Goal: Obtain resource: Download file/media

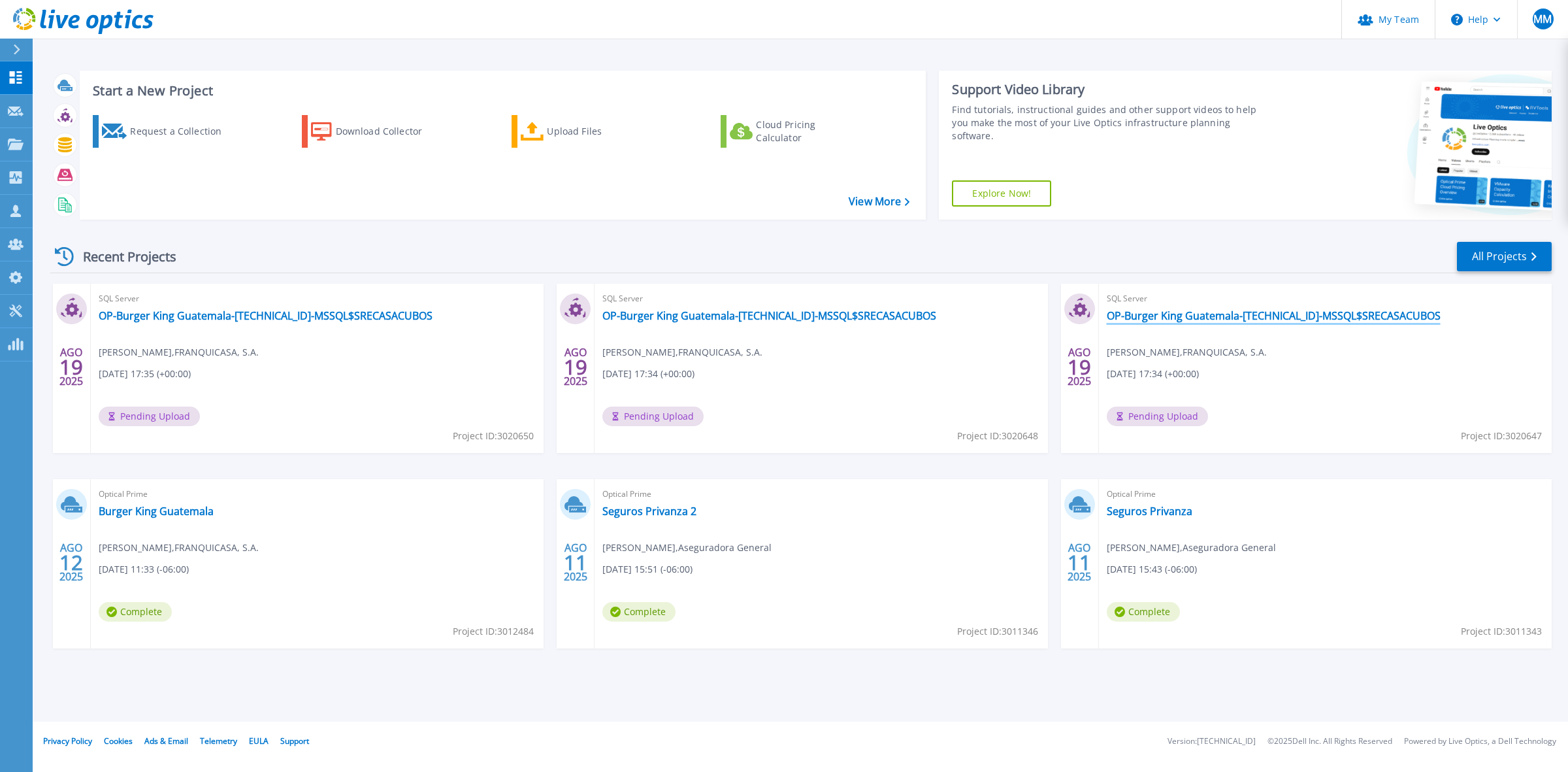
click at [1326, 321] on link "OP-Burger King Guatemala-[TECHNICAL_ID]-MSSQL$SRECASACUBOS" at bounding box center [1273, 315] width 334 height 13
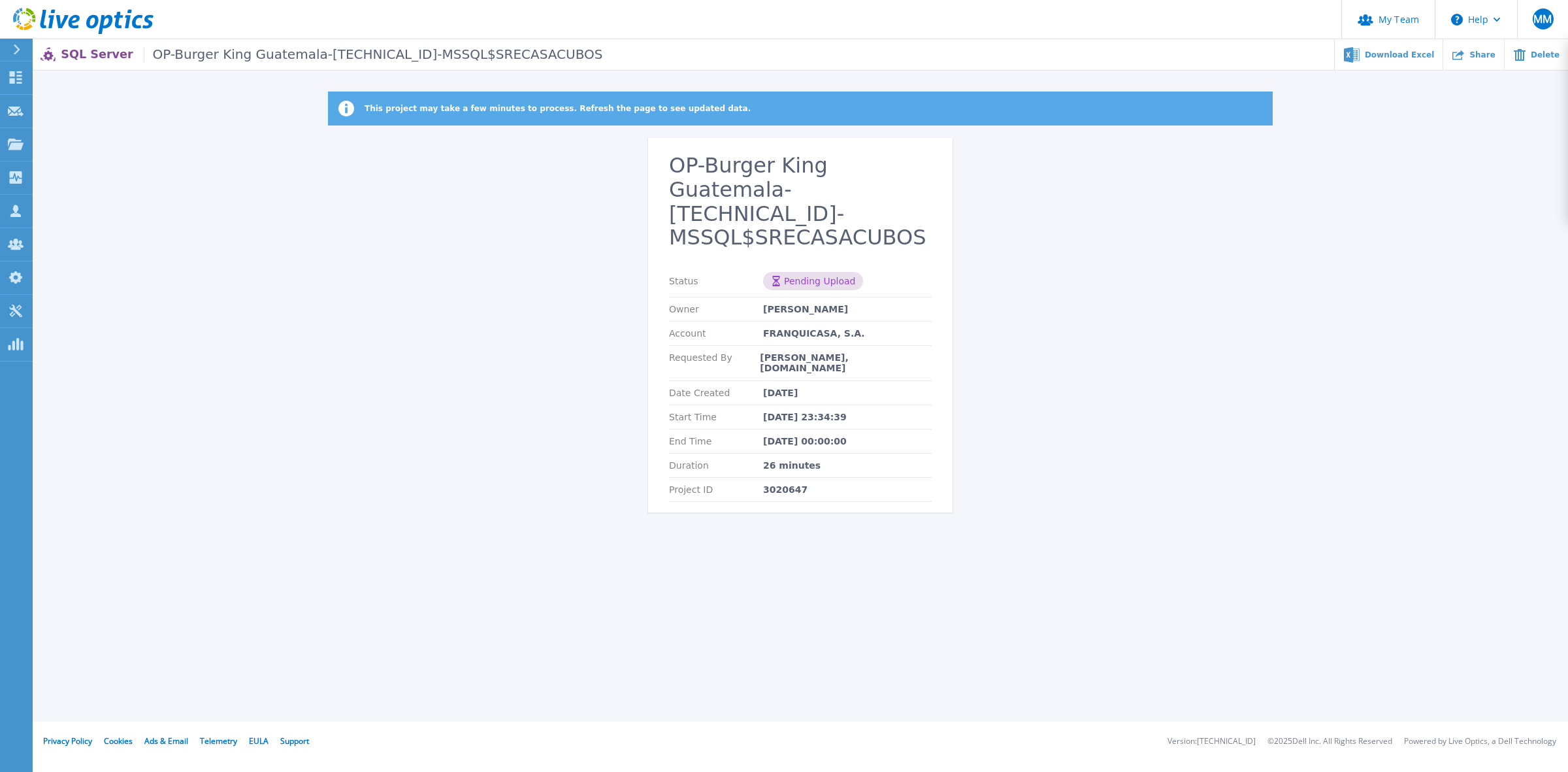
click at [404, 112] on p "This project may take a few minutes to process. Refresh the page to see updated…" at bounding box center [557, 109] width 386 height 10
click at [402, 112] on p "This project may take a few minutes to process. Refresh the page to see updated…" at bounding box center [557, 109] width 386 height 10
click at [400, 112] on p "This project may take a few minutes to process. Refresh the page to see updated…" at bounding box center [557, 109] width 386 height 10
click at [408, 112] on p "This project may take a few minutes to process. Refresh the page to see updated…" at bounding box center [557, 109] width 386 height 10
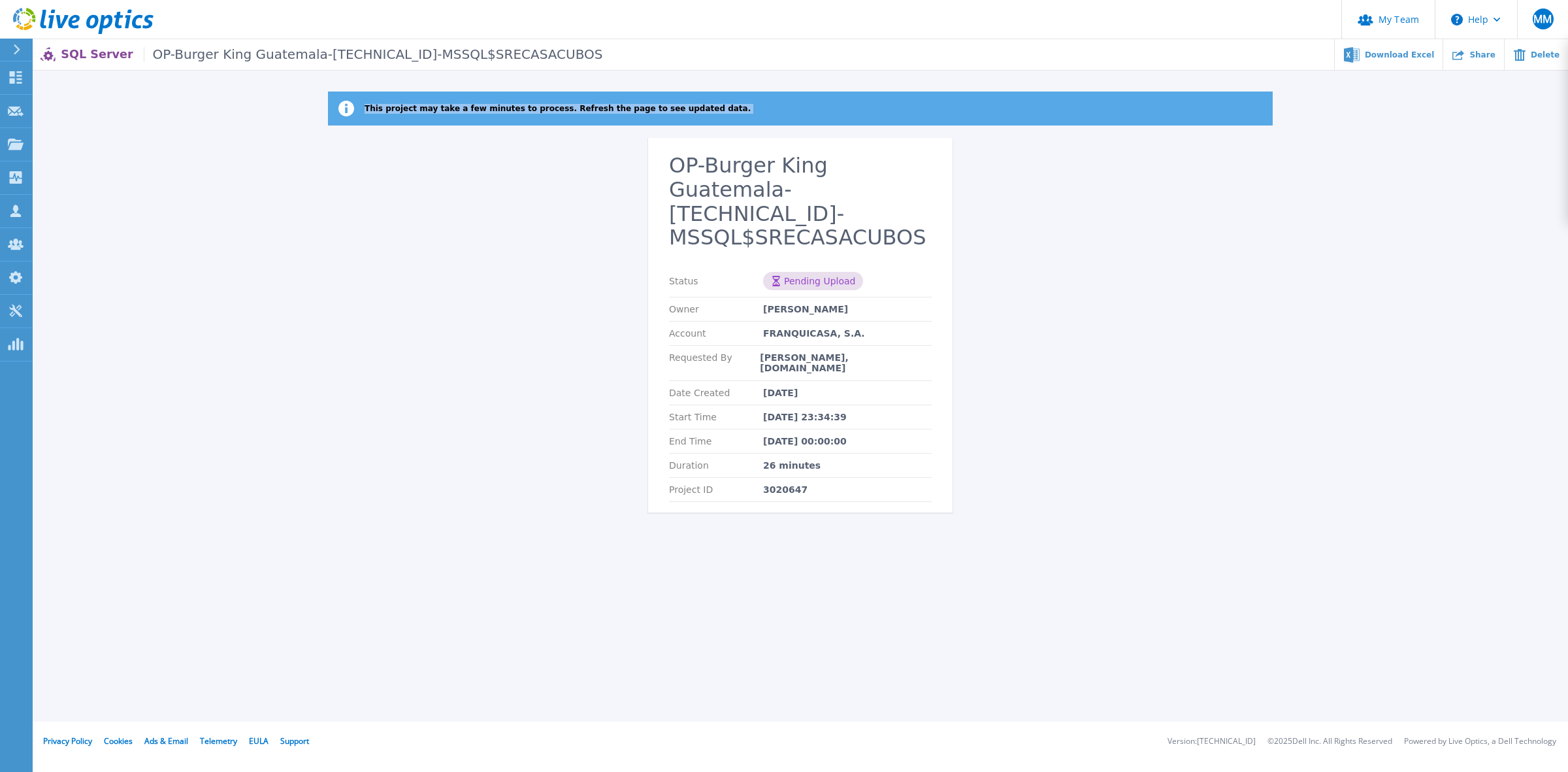
click at [408, 112] on p "This project may take a few minutes to process. Refresh the page to see updated…" at bounding box center [557, 109] width 386 height 10
copy p "This project may take a few minutes to process. Refresh the page to see updated…"
click at [57, 17] on icon at bounding box center [62, 21] width 13 height 13
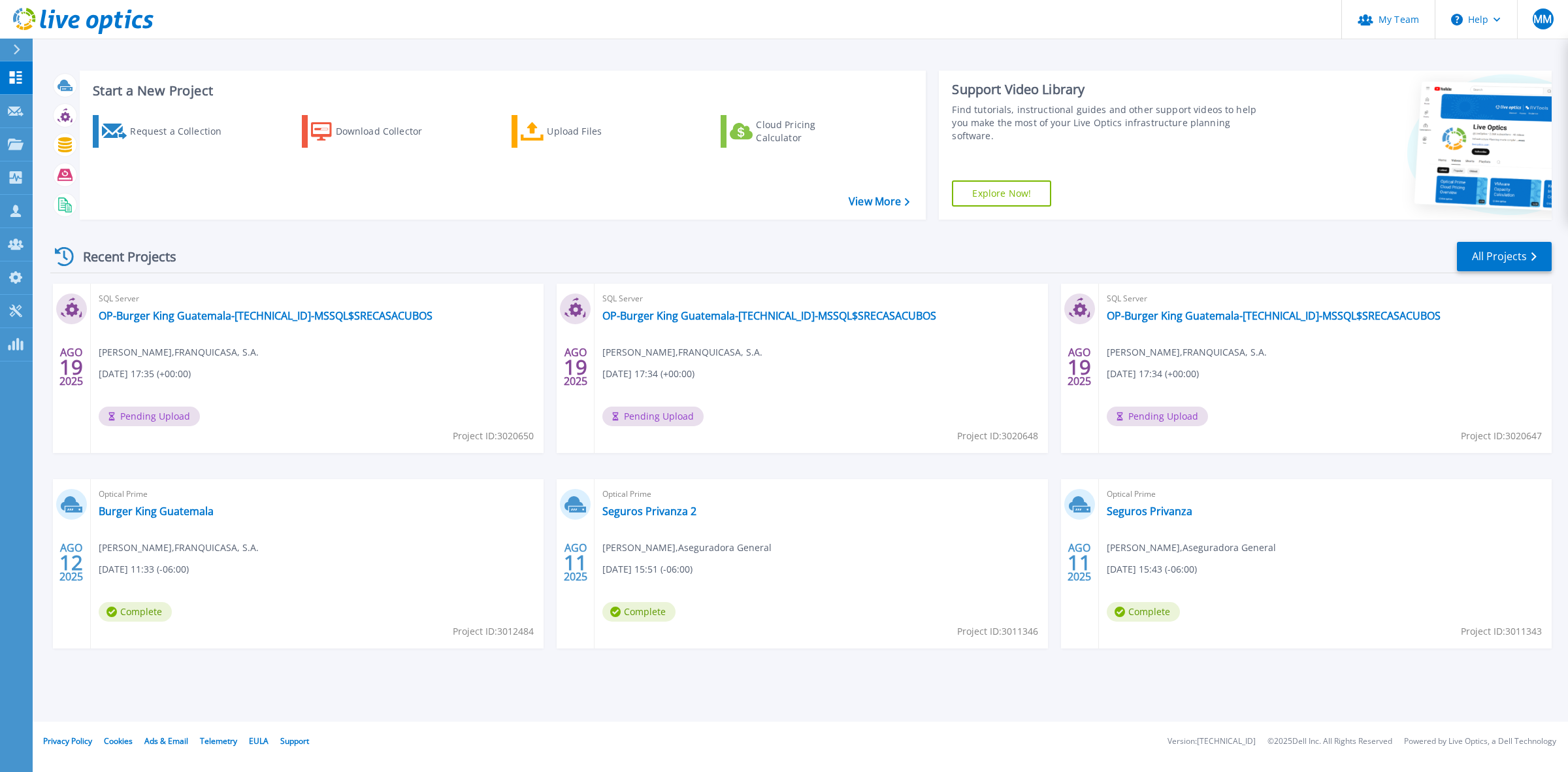
click at [211, 245] on div "Recent Projects All Projects" at bounding box center [800, 256] width 1501 height 32
click at [58, 262] on icon at bounding box center [64, 256] width 19 height 19
click at [99, 250] on div "Recent Projects" at bounding box center [121, 256] width 144 height 32
click at [355, 310] on link "OP-Burger King Guatemala-[TECHNICAL_ID]-MSSQL$SRECASACUBOS" at bounding box center [265, 315] width 334 height 13
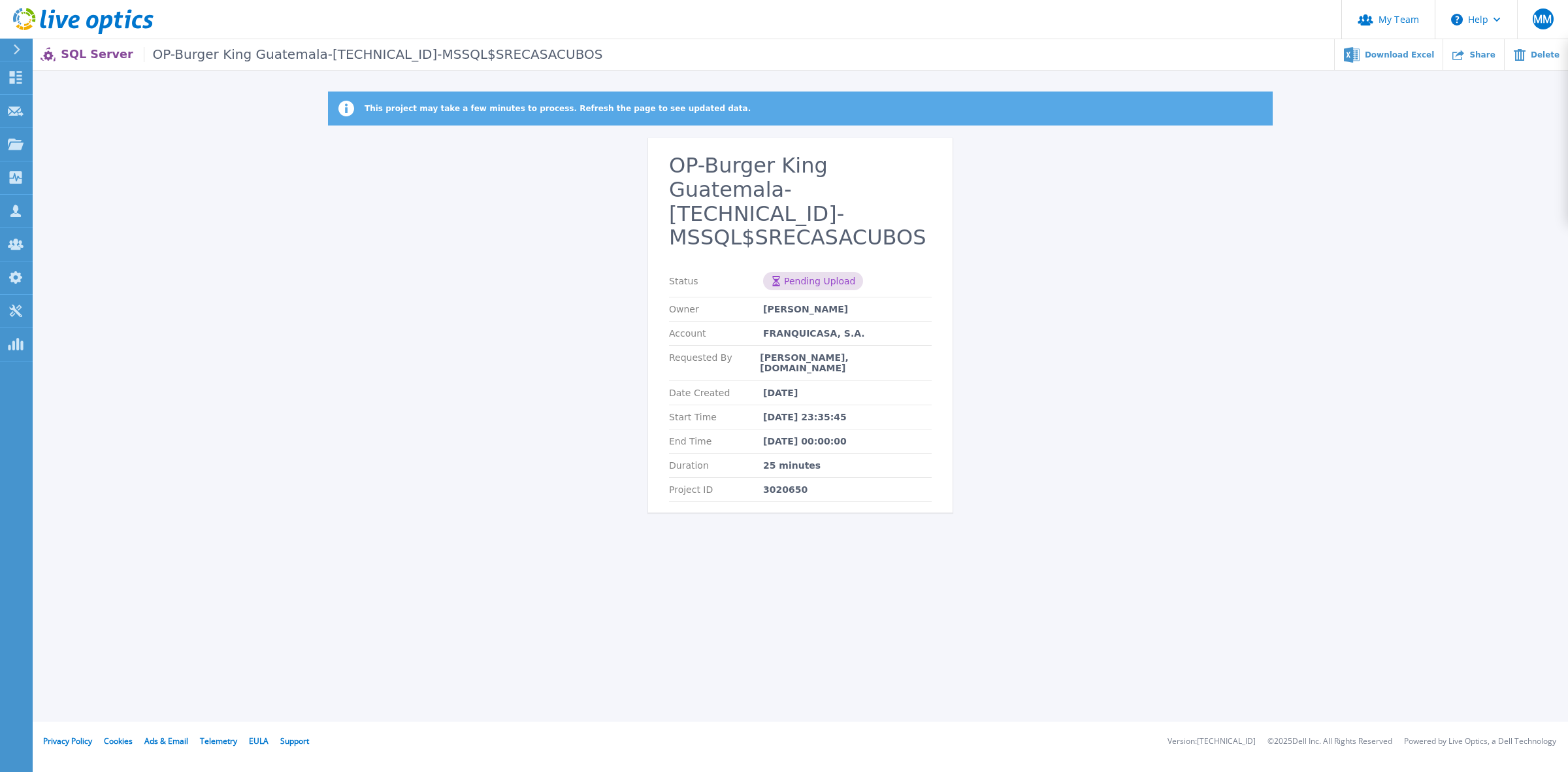
click at [78, 26] on icon at bounding box center [73, 22] width 11 height 14
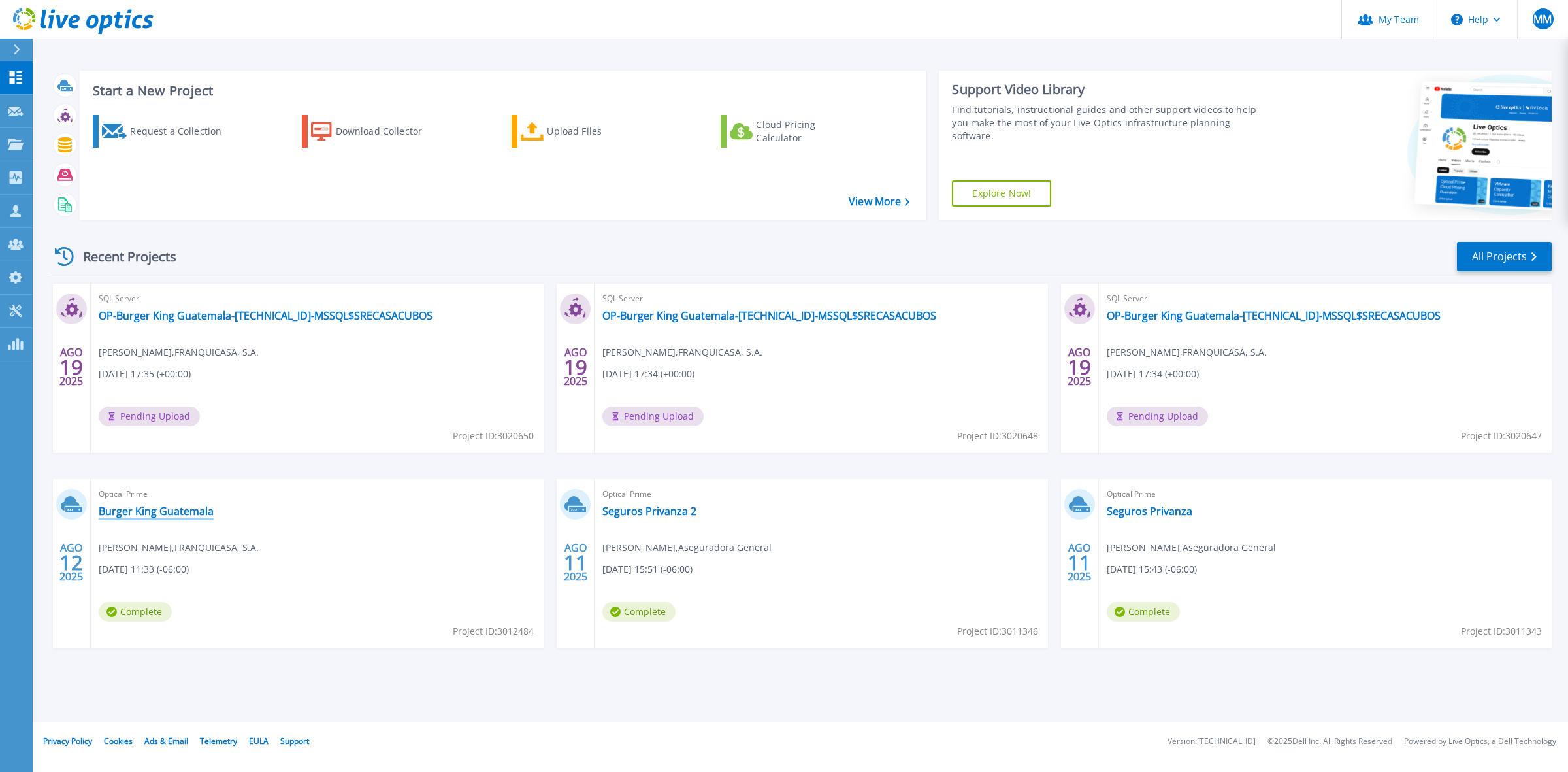
click at [166, 510] on link "Burger King Guatemala" at bounding box center [156, 510] width 115 height 13
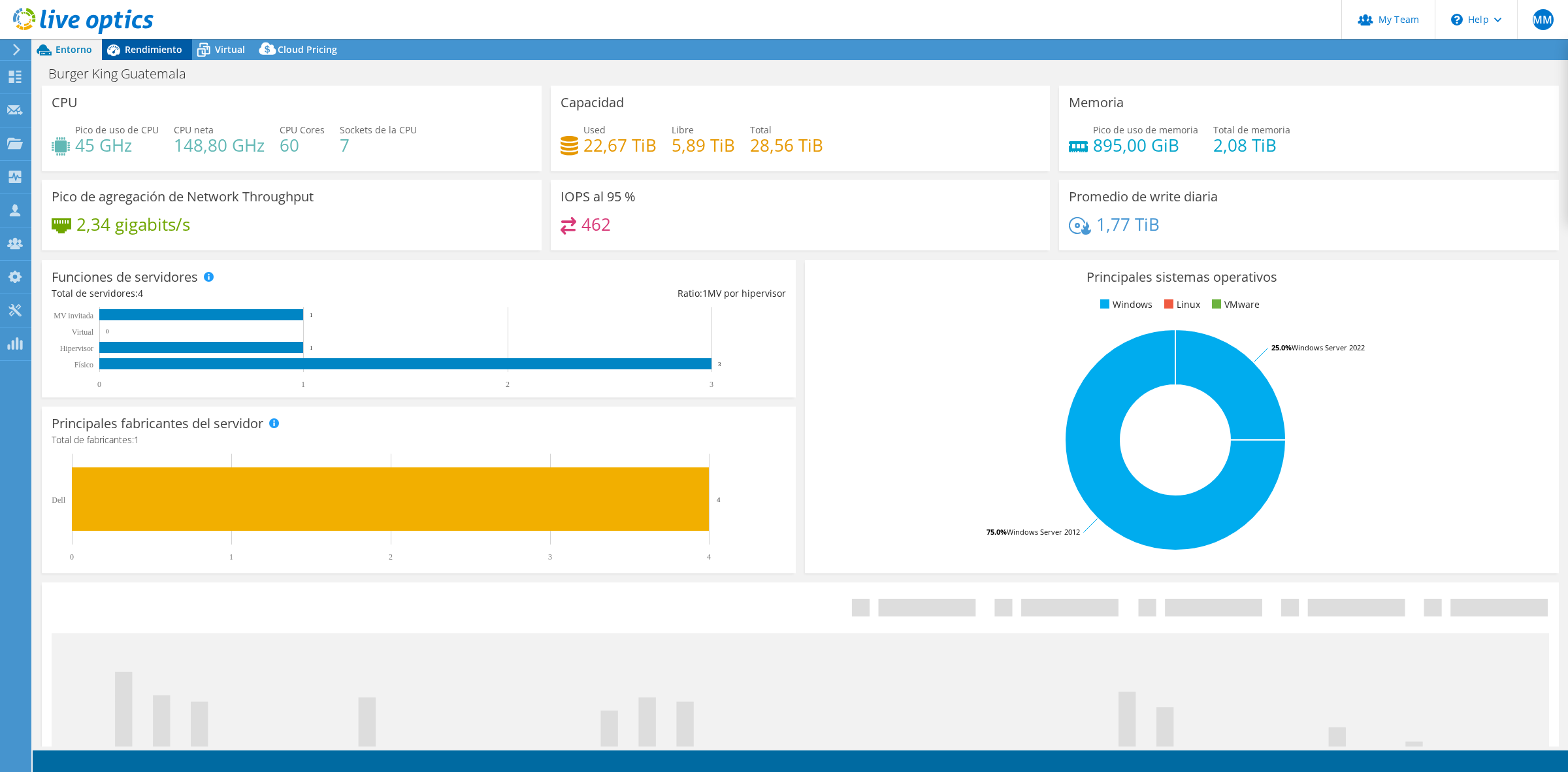
click at [142, 44] on span "Rendimiento" at bounding box center [153, 49] width 58 height 13
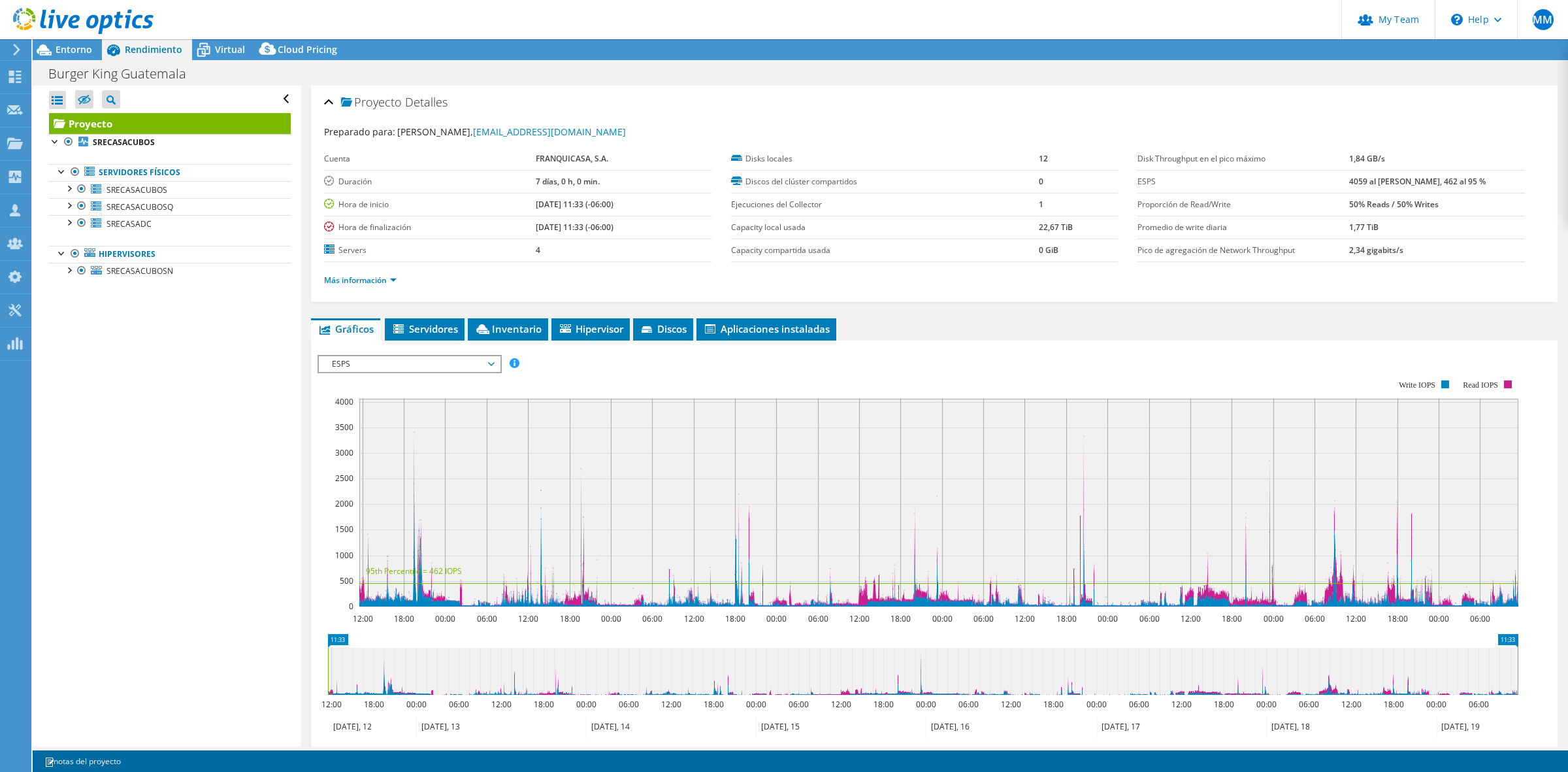
select select "USD"
click at [60, 168] on div at bounding box center [62, 169] width 13 height 13
click at [67, 20] on icon at bounding box center [82, 21] width 140 height 26
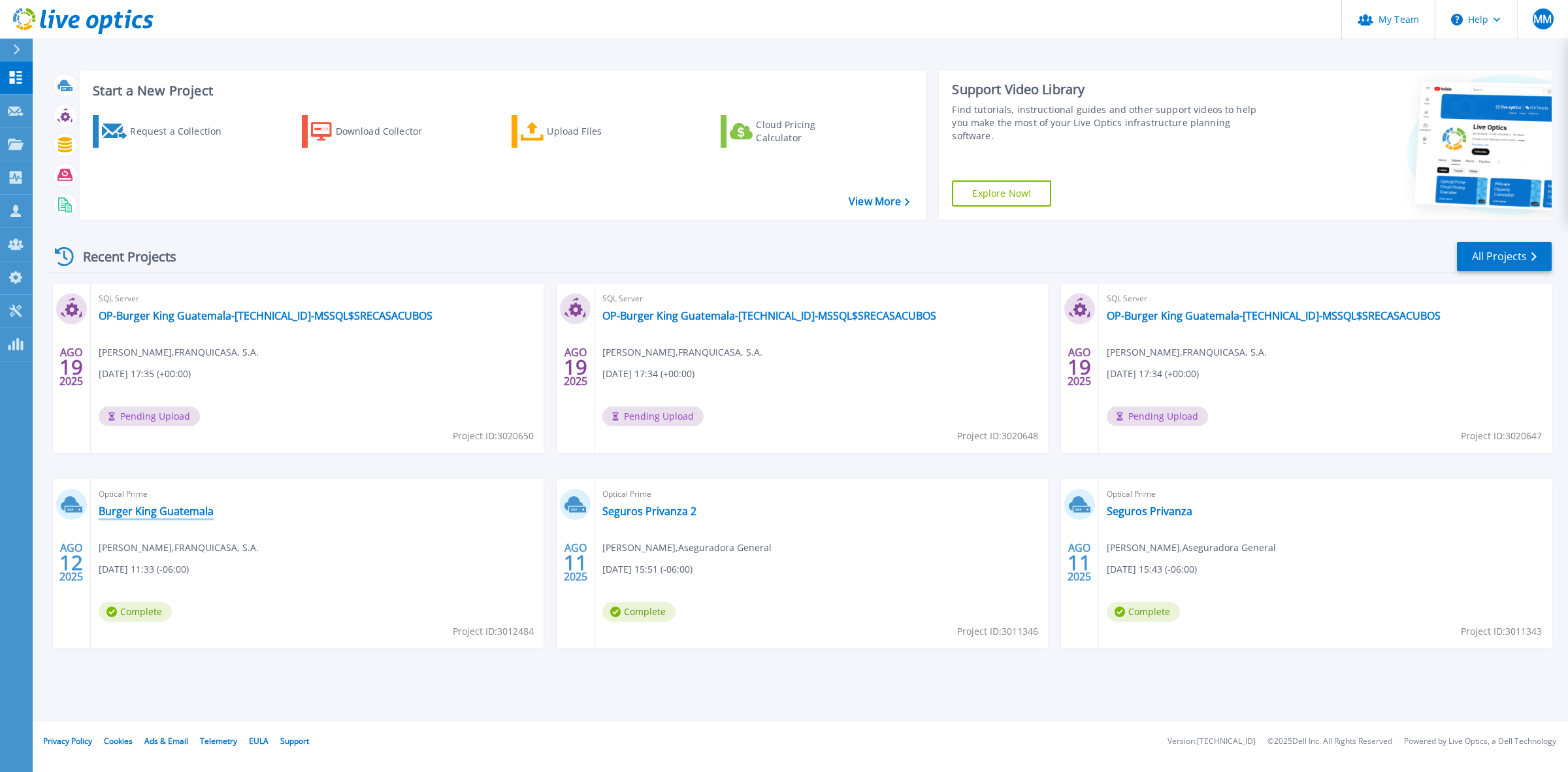
click at [141, 509] on link "Burger King Guatemala" at bounding box center [156, 510] width 115 height 13
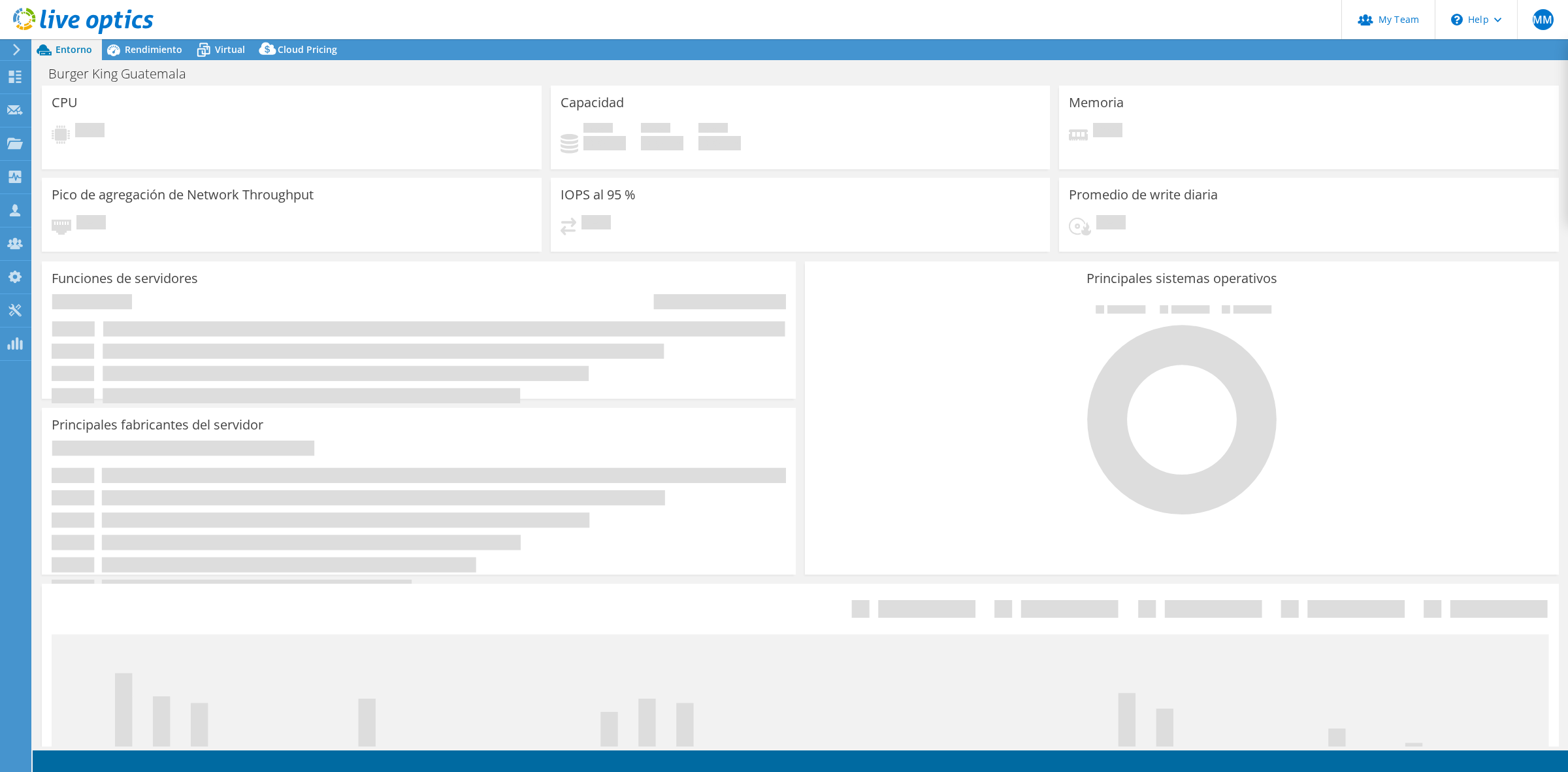
select select "USD"
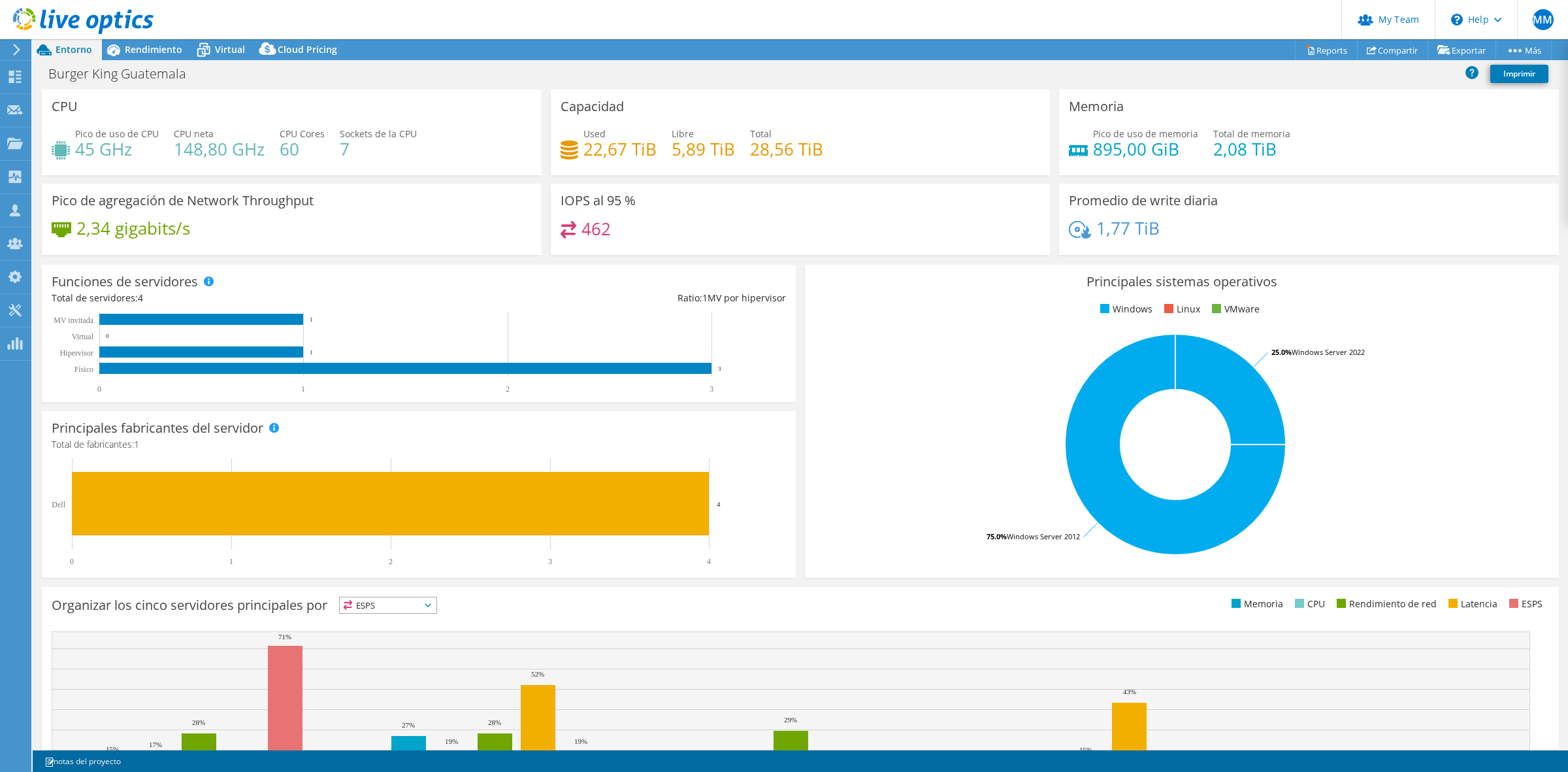
click at [78, 20] on use at bounding box center [82, 21] width 140 height 26
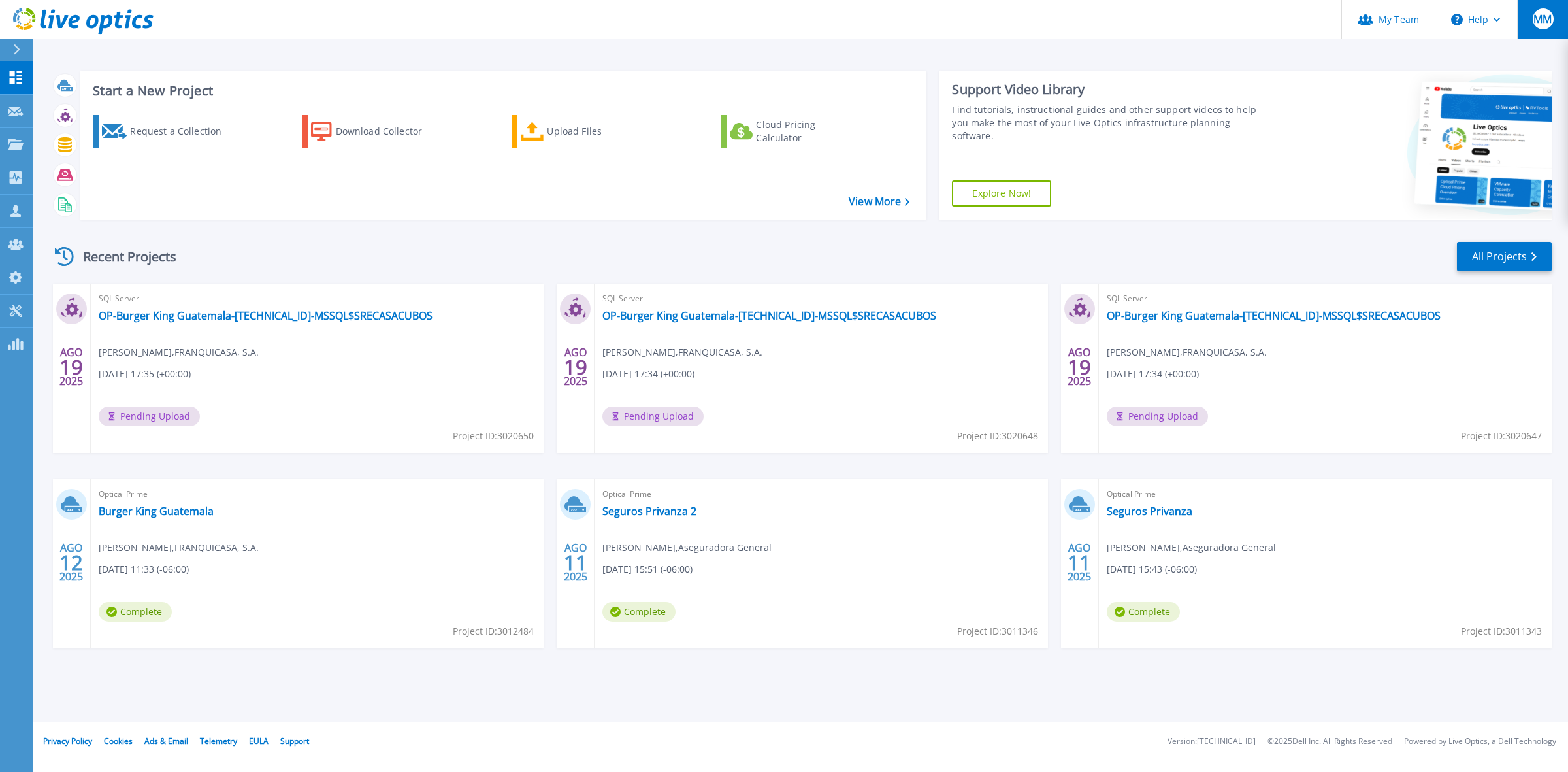
click at [1541, 38] on button "MM" at bounding box center [1543, 19] width 51 height 38
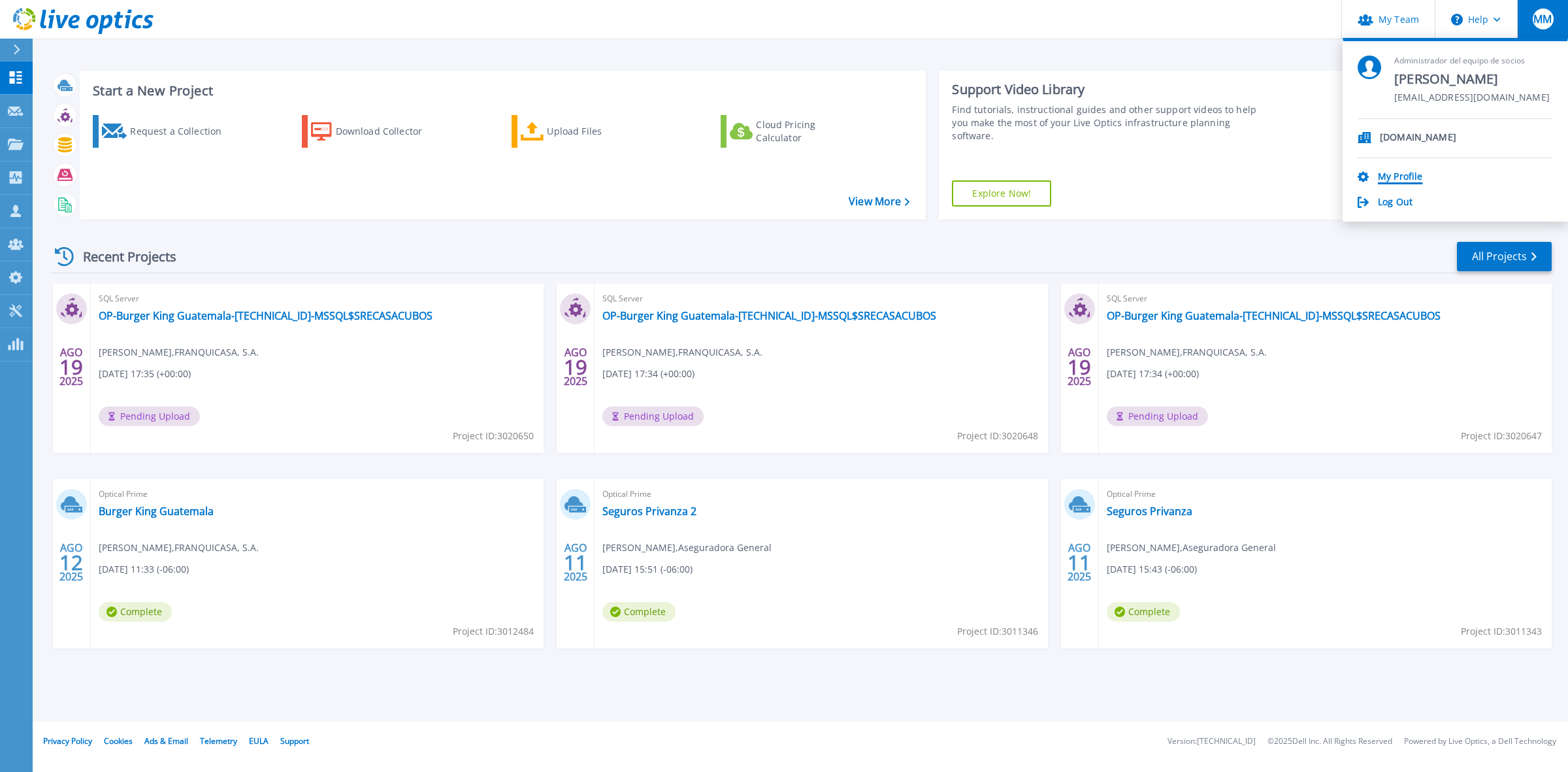
click at [1409, 181] on link "My Profile" at bounding box center [1400, 177] width 44 height 13
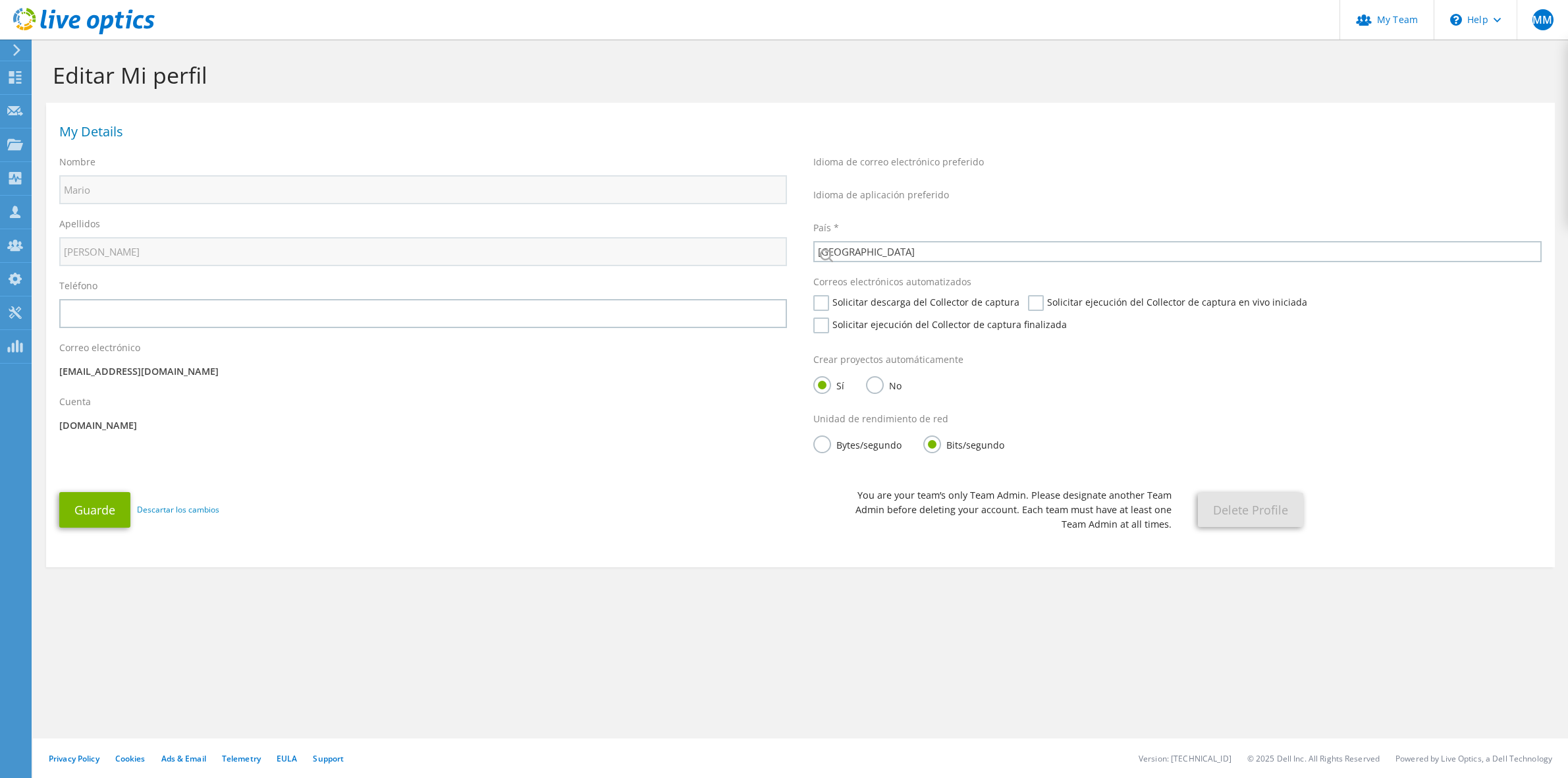
select select "89"
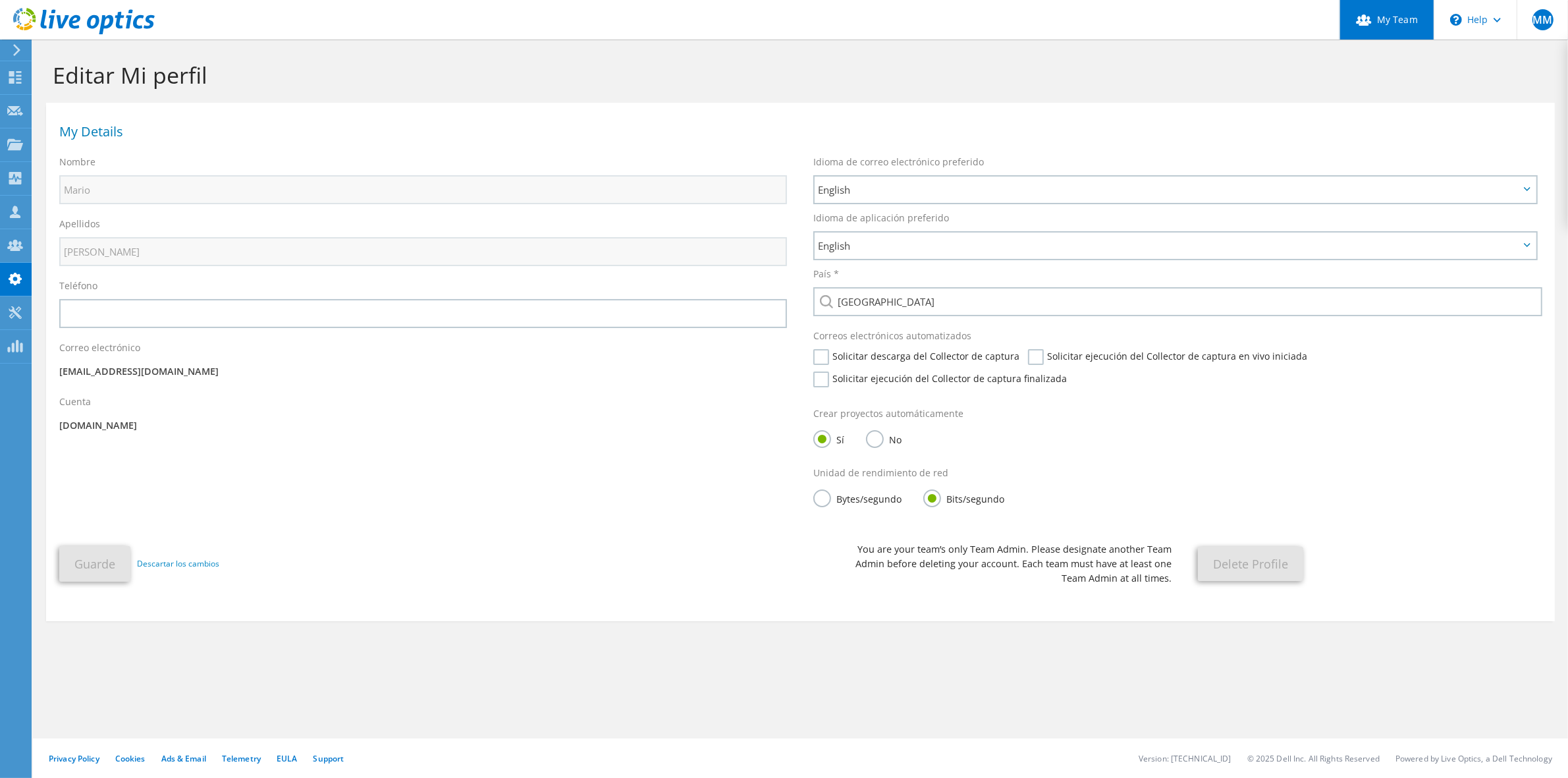
click at [1417, 23] on link "My Team" at bounding box center [1386, 20] width 94 height 39
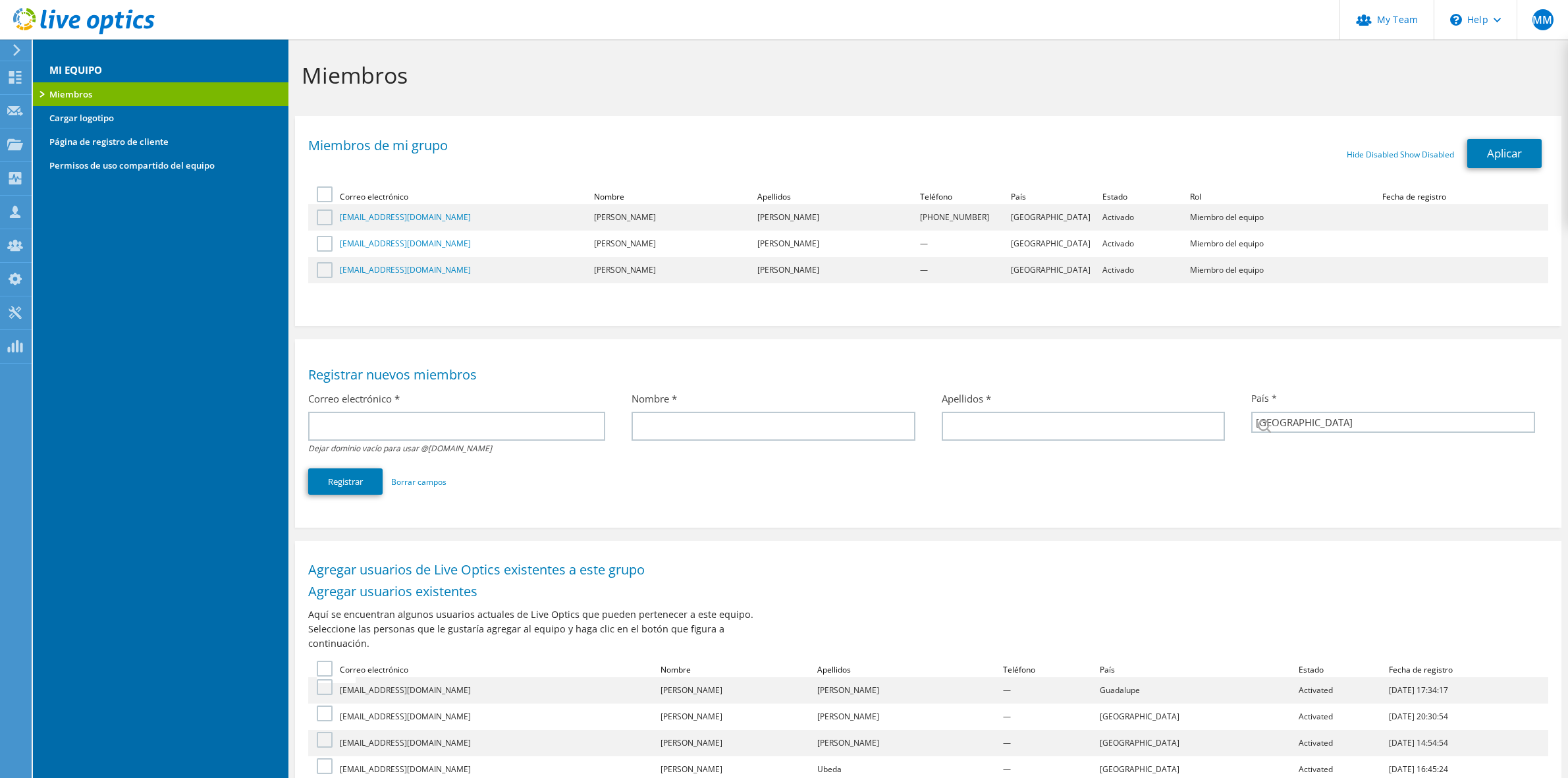
select select "89"
click at [114, 21] on icon at bounding box center [83, 21] width 141 height 27
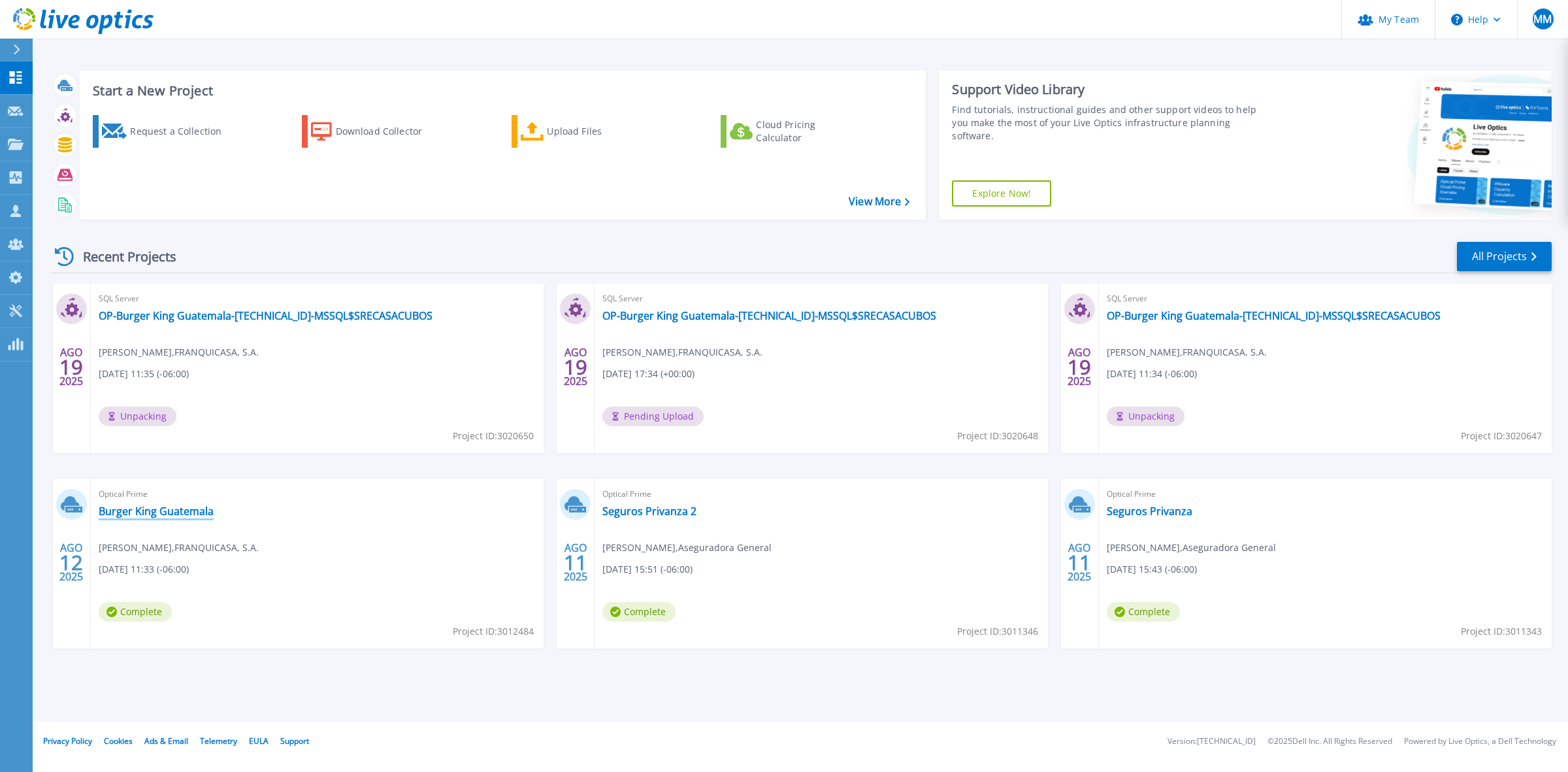
click at [188, 507] on link "Burger King Guatemala" at bounding box center [156, 510] width 115 height 13
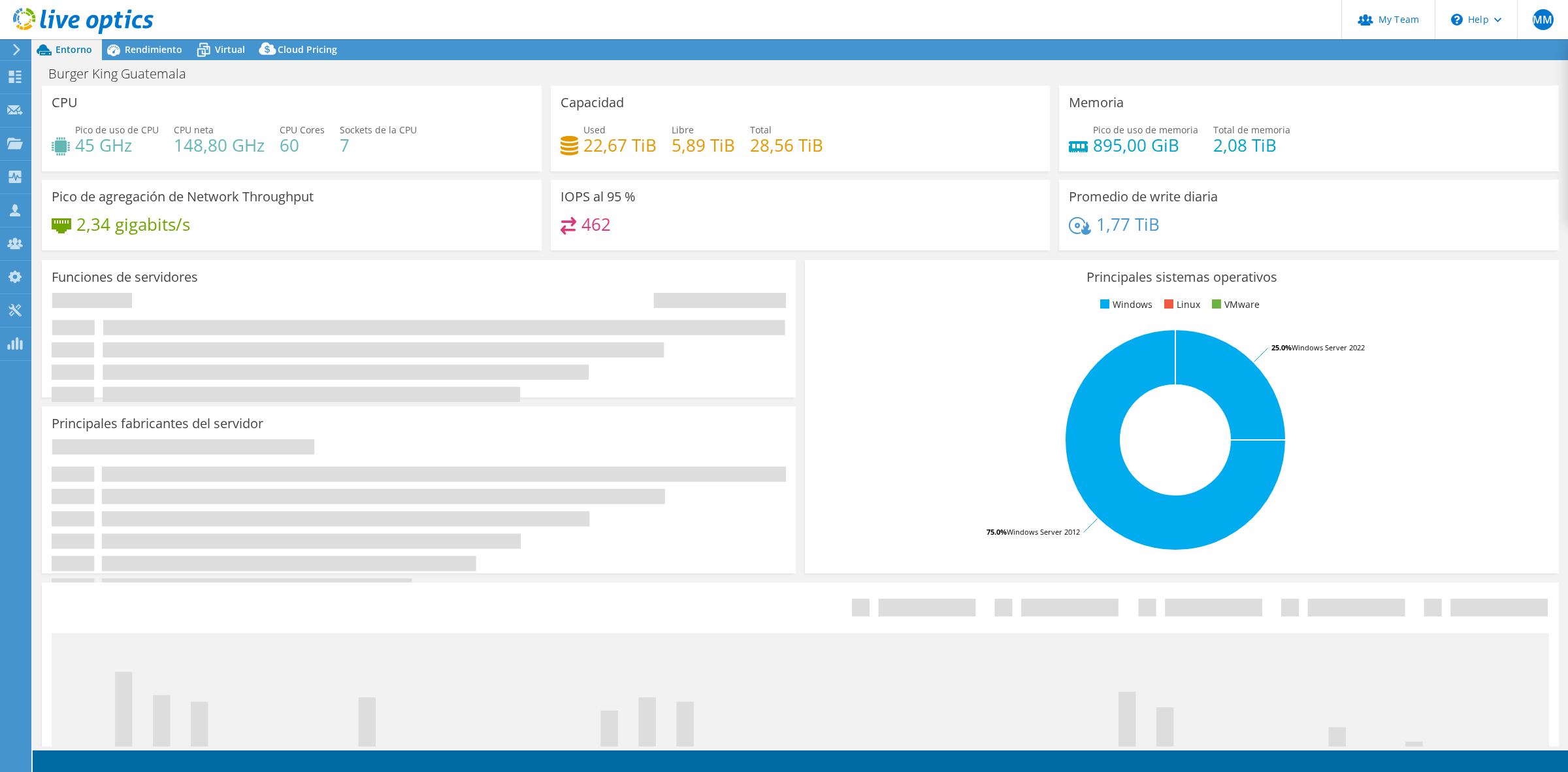
select select "USD"
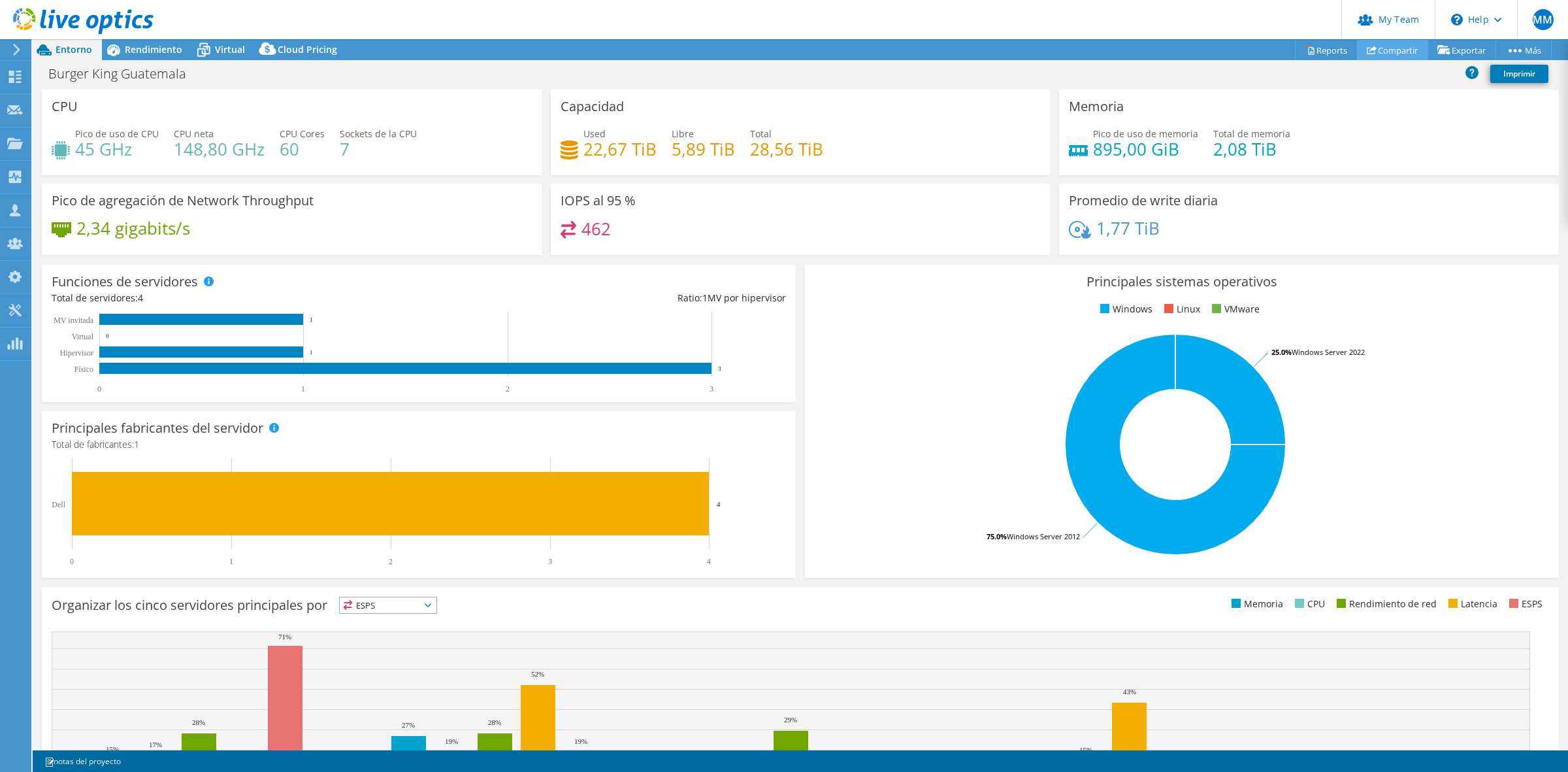
click at [1393, 48] on link "Compartir" at bounding box center [1392, 50] width 71 height 21
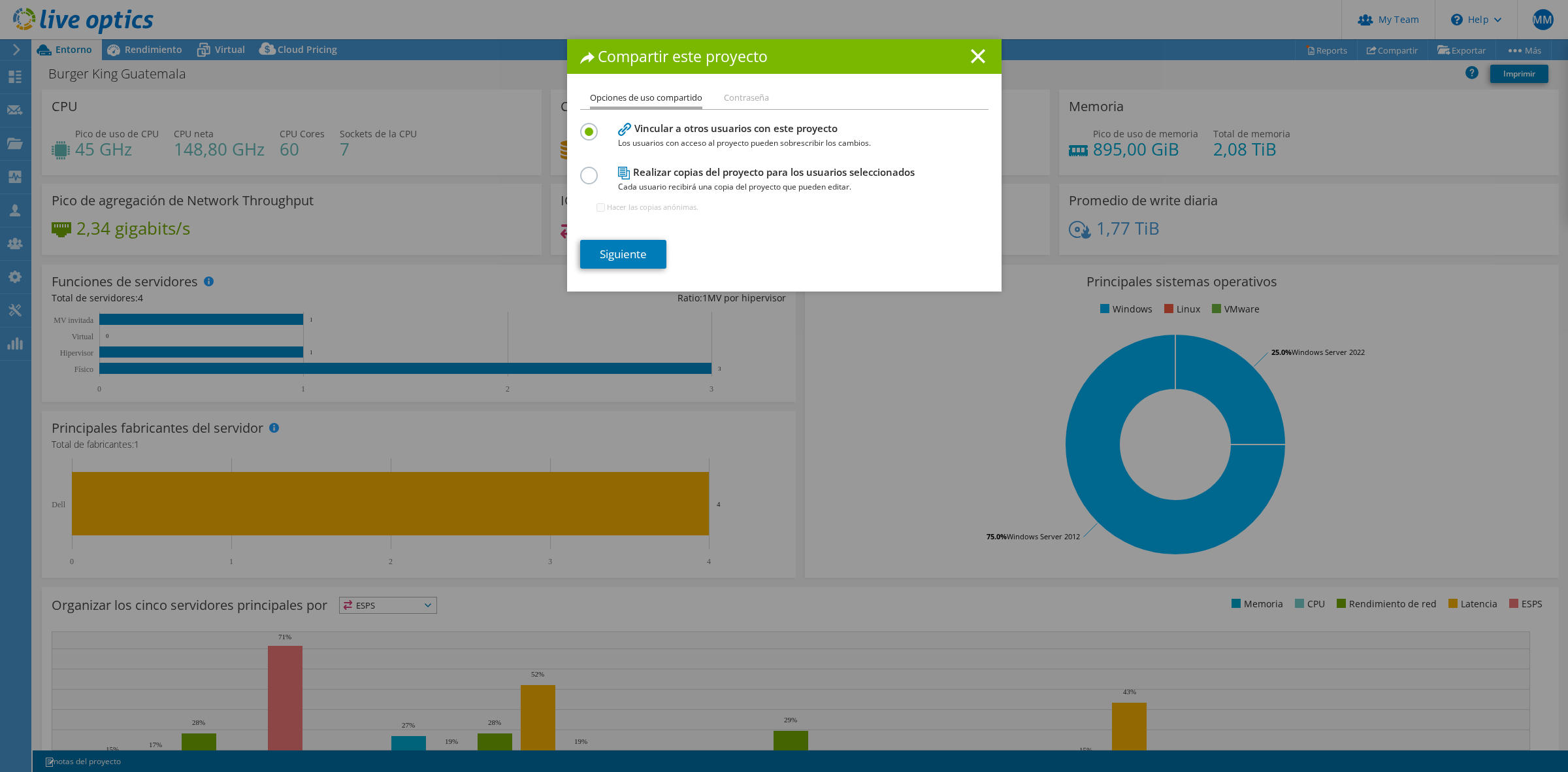
click at [587, 169] on label at bounding box center [591, 168] width 23 height 3
click at [0, 0] on input "radio" at bounding box center [0, 0] width 0 height 0
click at [611, 246] on link "Siguiente" at bounding box center [623, 254] width 86 height 28
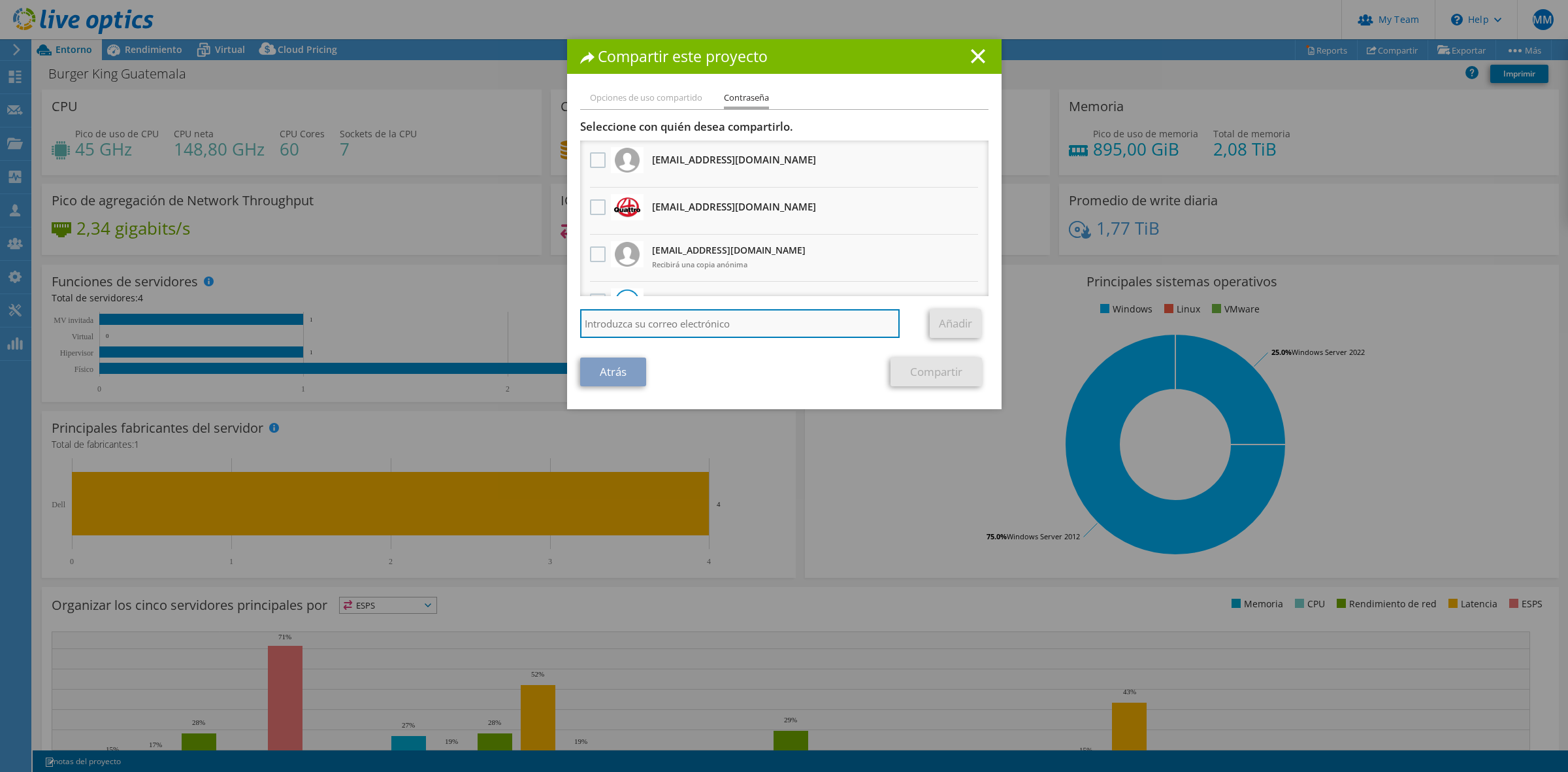
click at [655, 325] on input "search" at bounding box center [739, 323] width 320 height 28
type input "esaban@quattro.com.gt"
click at [948, 328] on link "Añadir" at bounding box center [955, 323] width 52 height 28
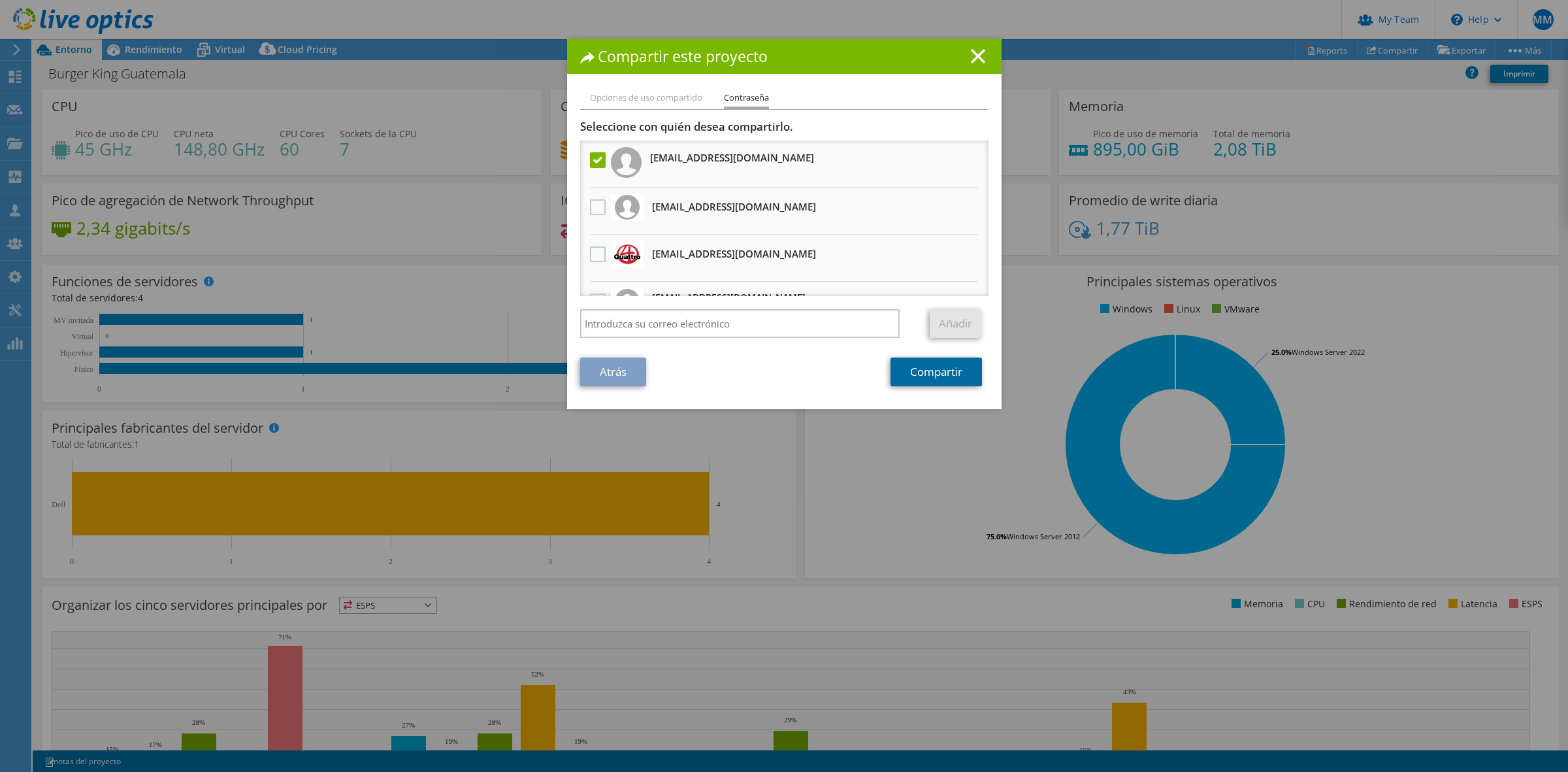
click at [924, 368] on link "Compartir" at bounding box center [935, 371] width 91 height 28
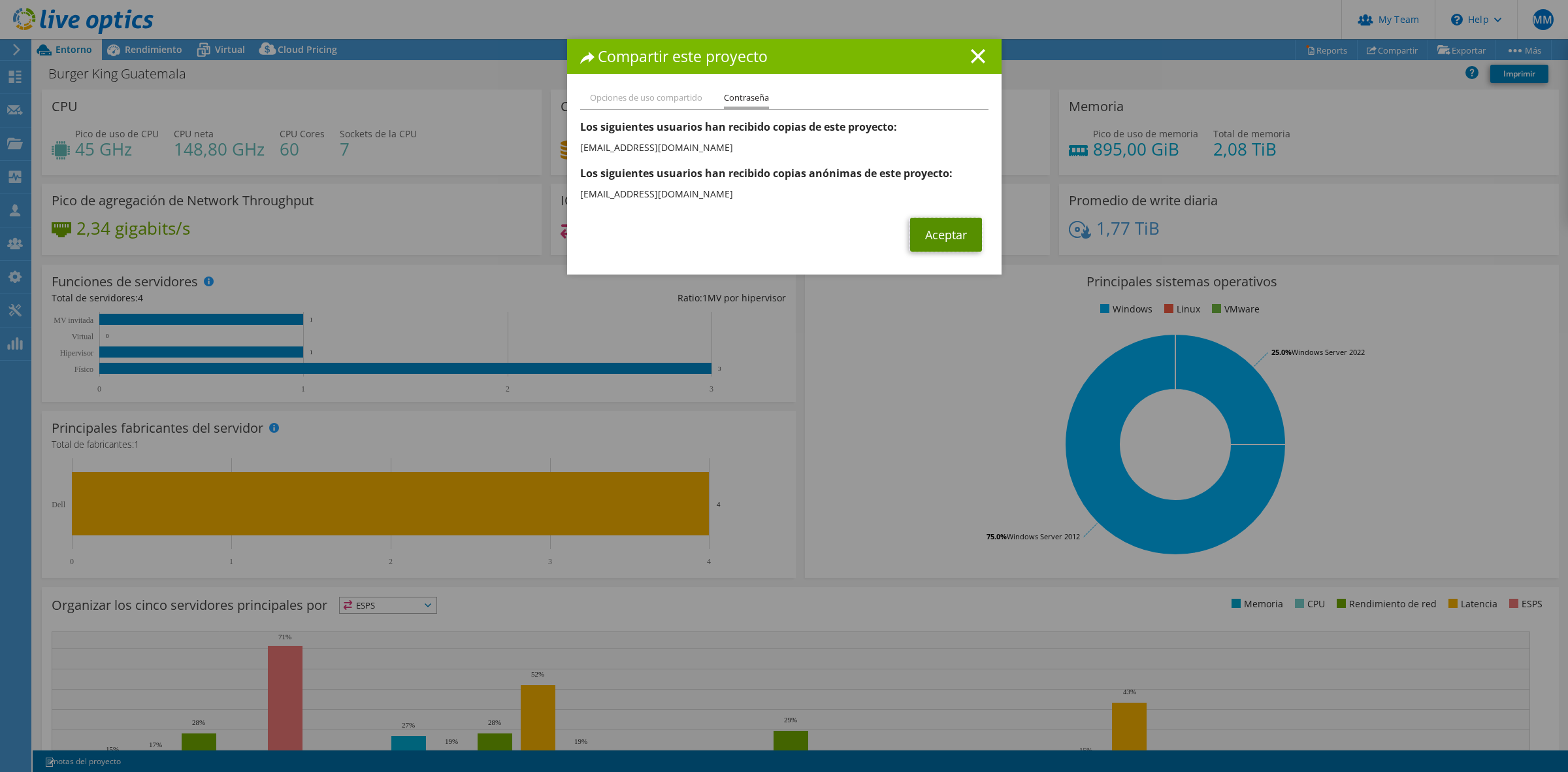
click at [935, 232] on link "Aceptar" at bounding box center [945, 234] width 71 height 34
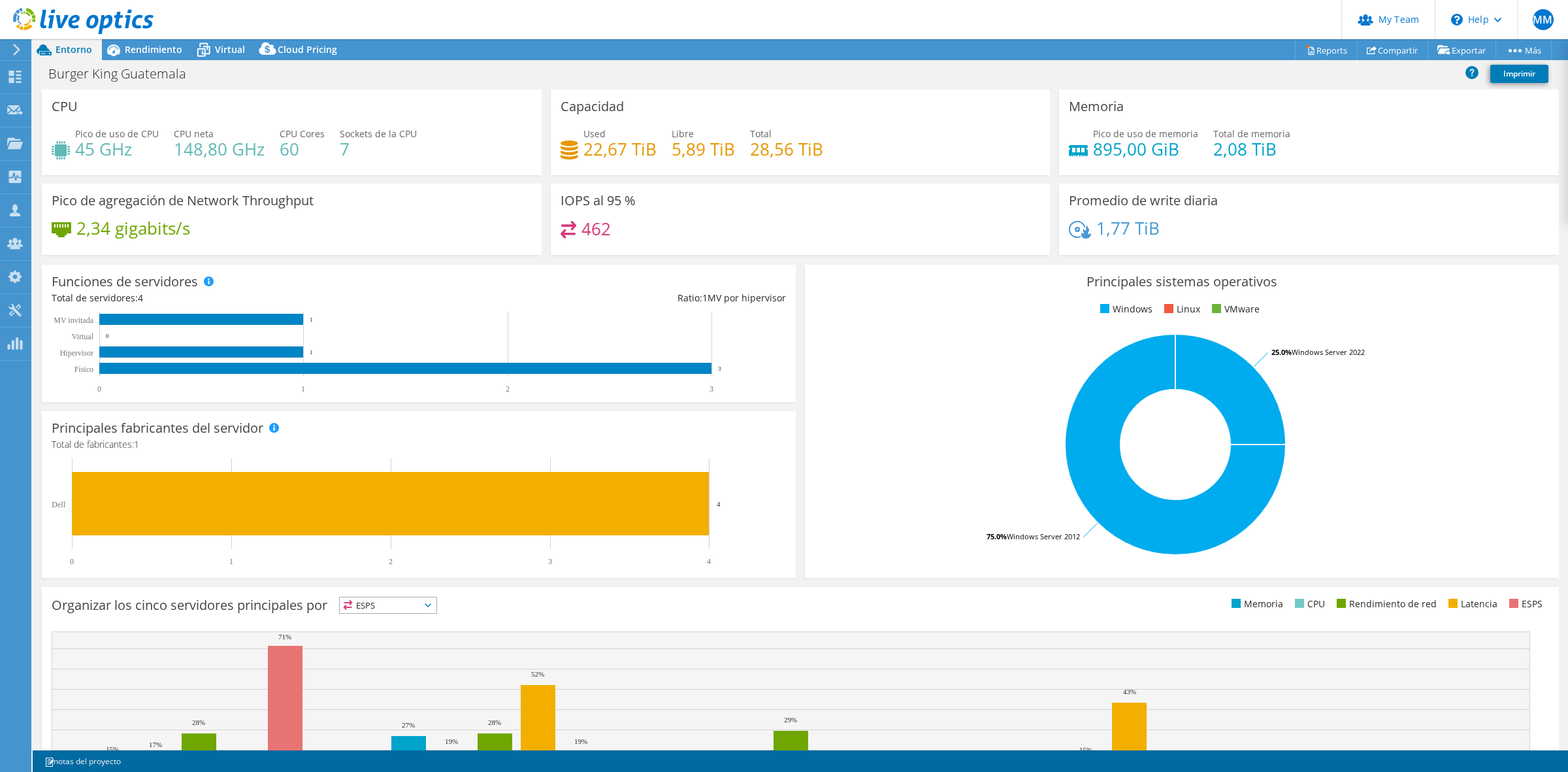
click at [83, 21] on icon at bounding box center [82, 21] width 140 height 26
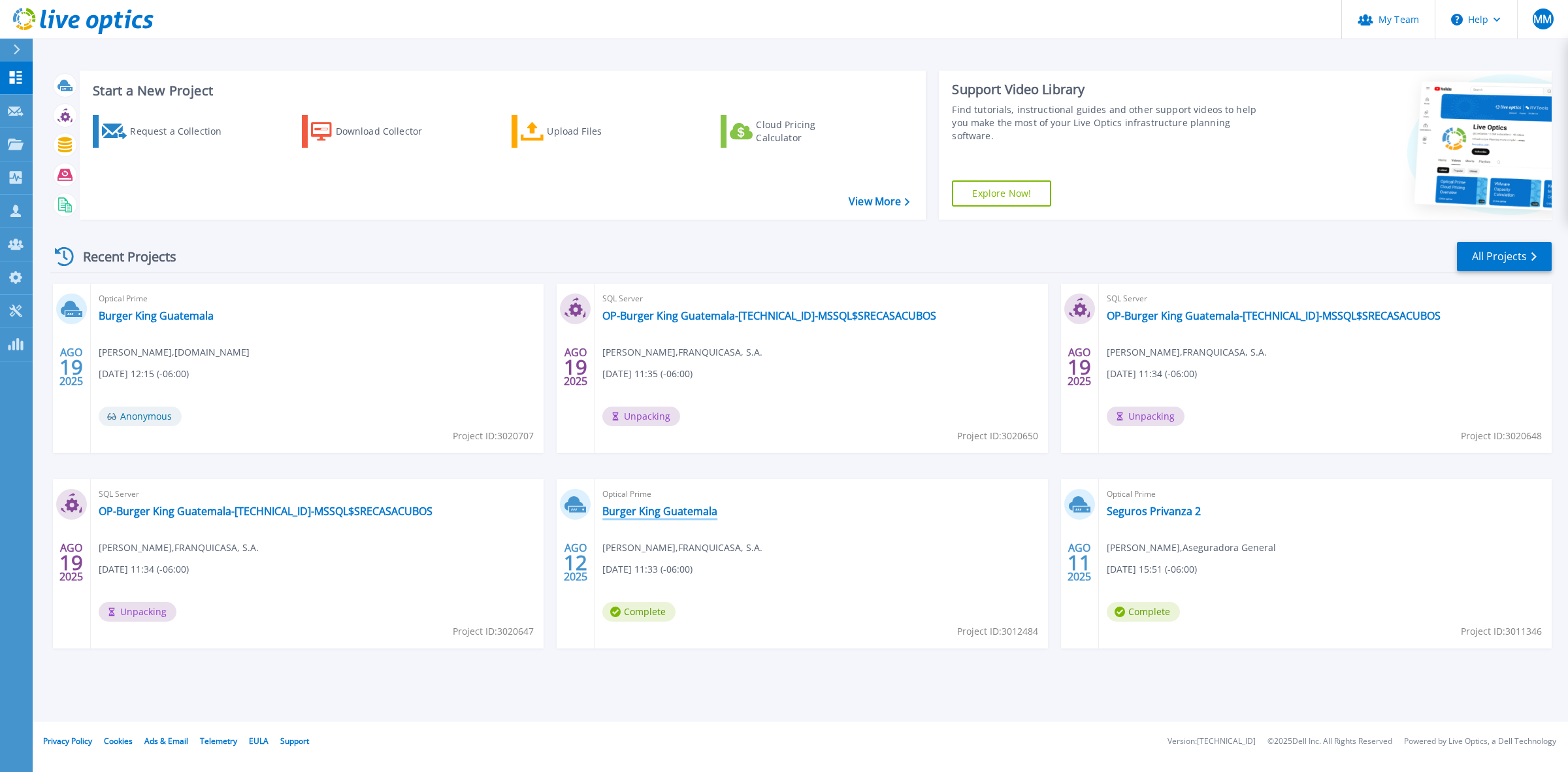
click at [668, 515] on link "Burger King Guatemala" at bounding box center [659, 510] width 115 height 13
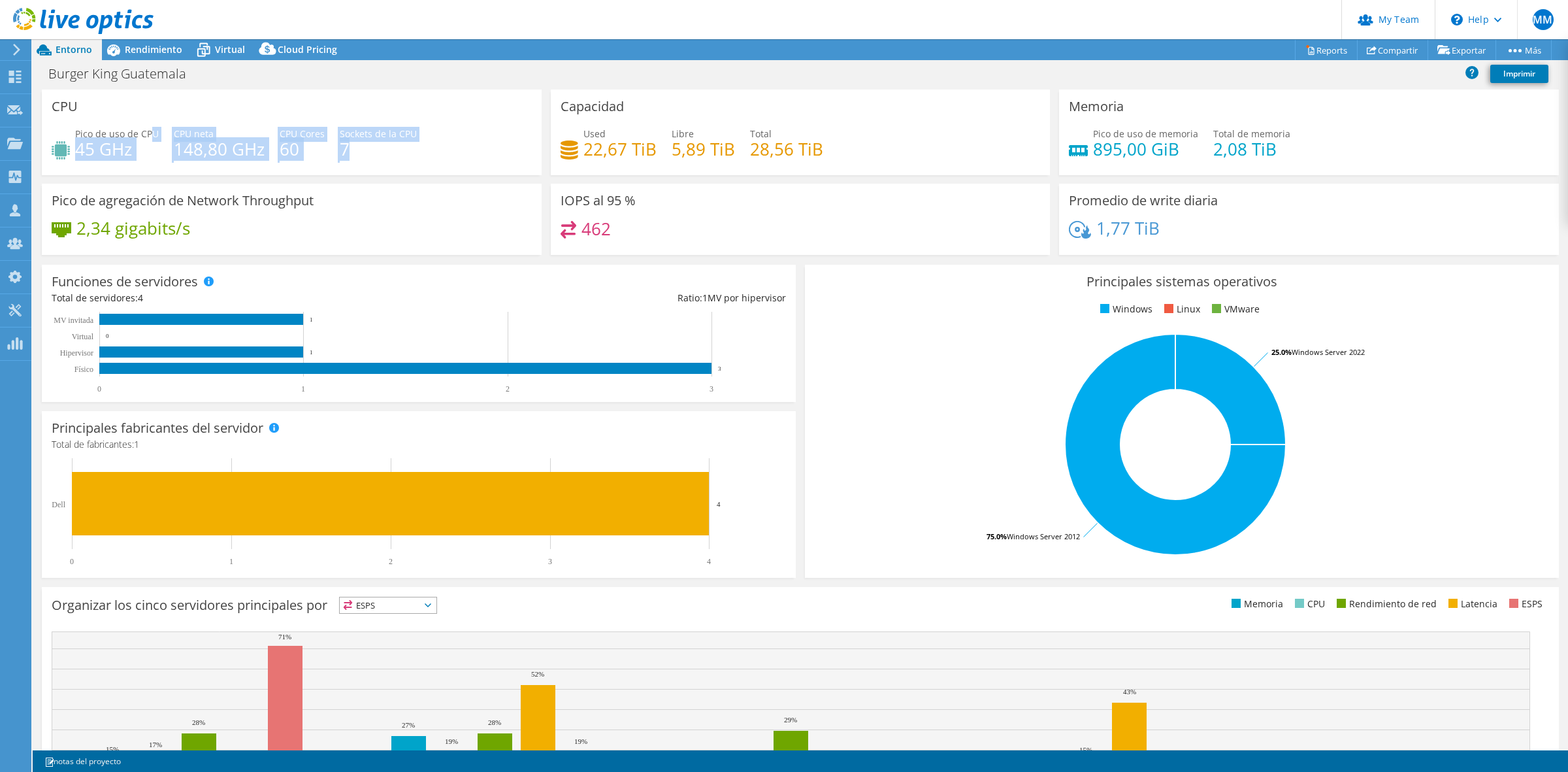
drag, startPoint x: 154, startPoint y: 137, endPoint x: 492, endPoint y: 152, distance: 338.3
click at [492, 152] on div "Pico de uso de CPU 45 GHz CPU [PERSON_NAME] 148,80 GHz CPU Cores 60 Sockets de …" at bounding box center [292, 147] width 480 height 42
click at [154, 46] on span "Rendimiento" at bounding box center [153, 49] width 58 height 13
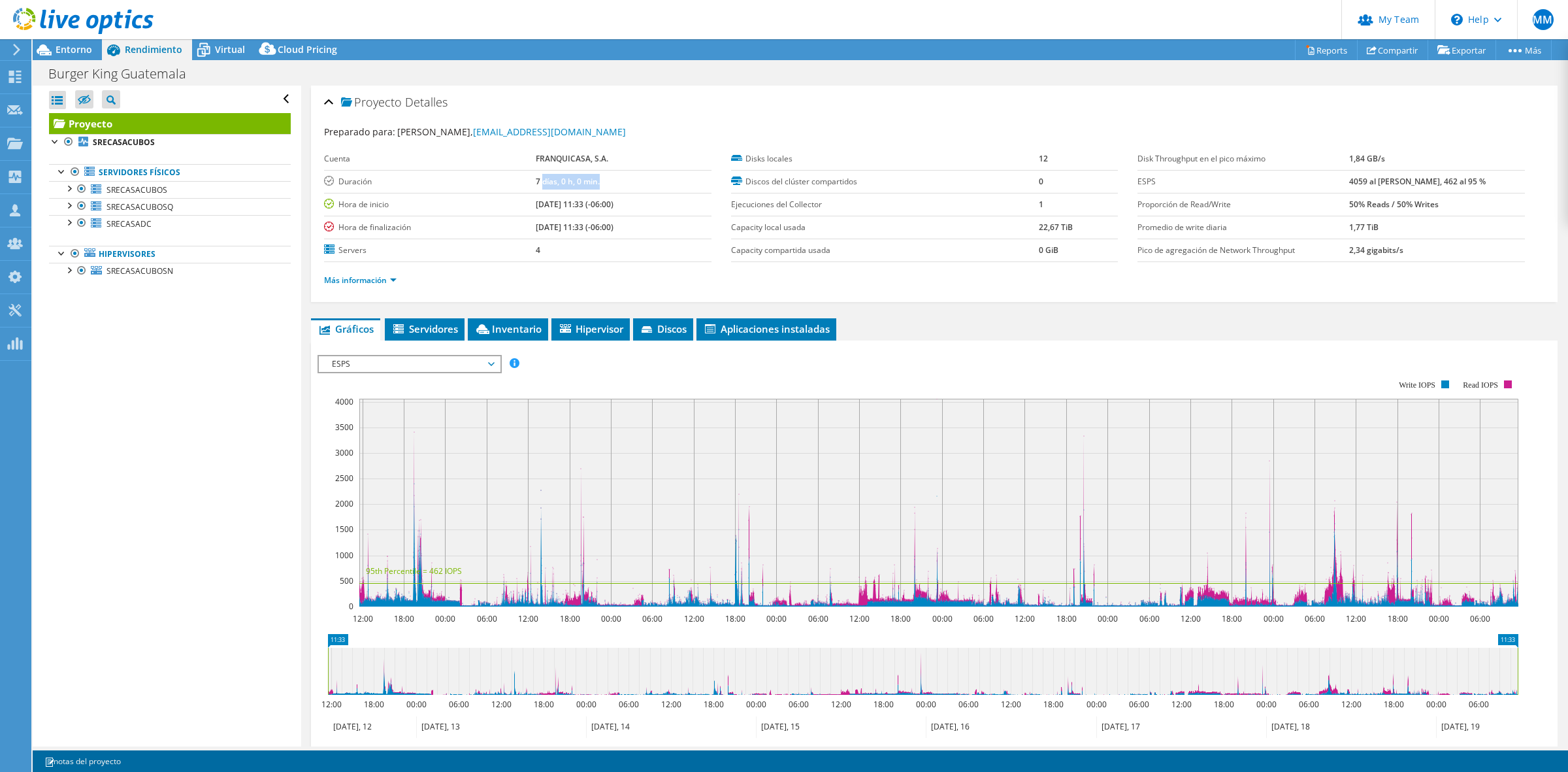
drag, startPoint x: 538, startPoint y: 184, endPoint x: 577, endPoint y: 181, distance: 39.1
click at [580, 183] on td "7 días, 0 h, 0 min." at bounding box center [623, 180] width 175 height 23
drag, startPoint x: 521, startPoint y: 177, endPoint x: 582, endPoint y: 185, distance: 61.5
click at [582, 185] on tr "Duración 7 [PERSON_NAME], 0 h, 0 min." at bounding box center [518, 180] width 388 height 23
drag, startPoint x: 518, startPoint y: 203, endPoint x: 625, endPoint y: 229, distance: 110.1
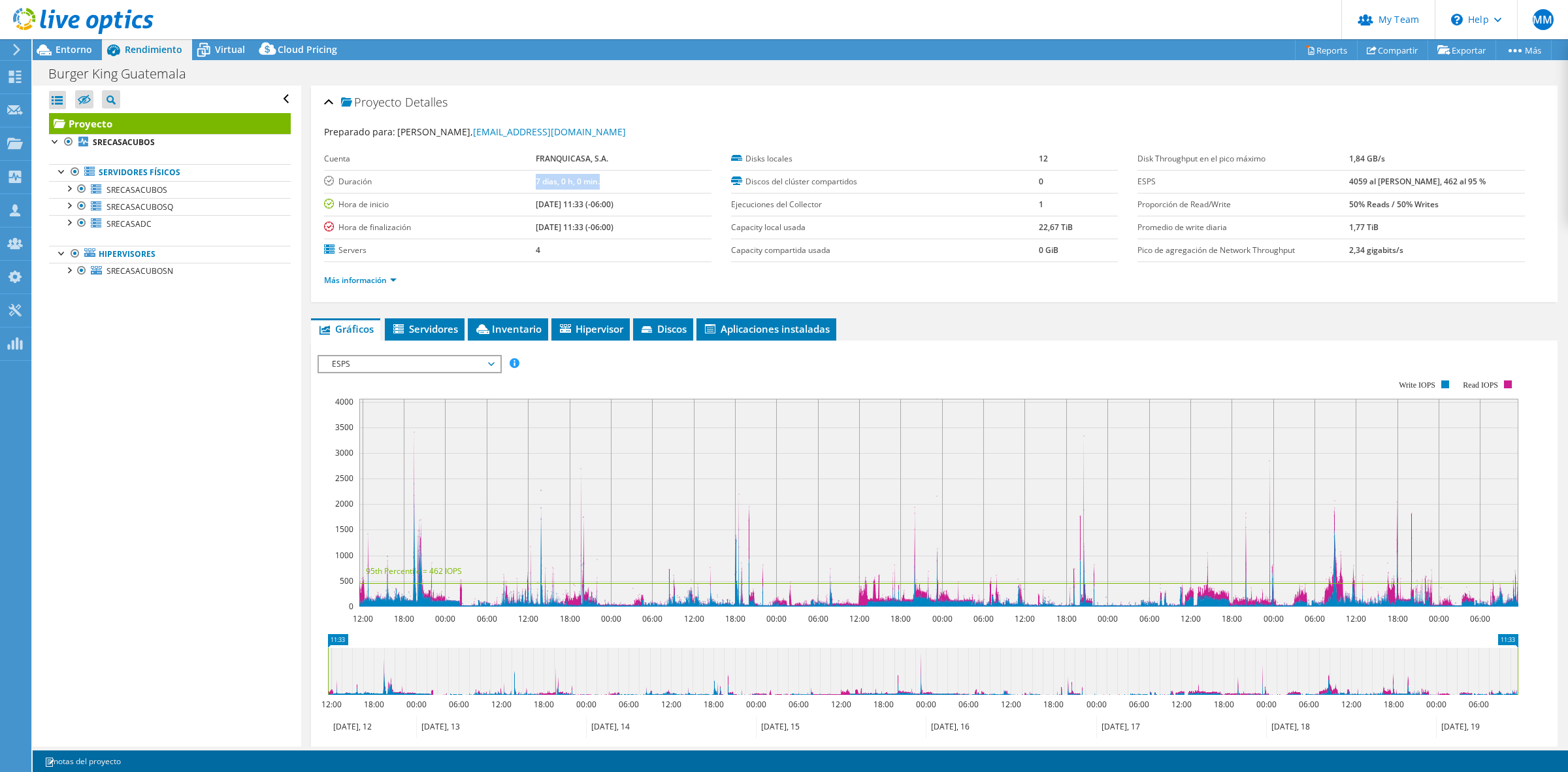
click at [625, 229] on tbody "Cuenta FRANQUICASA, S.A. Duración 7 [PERSON_NAME], 0 h, 0 min. Hora de inicio […" at bounding box center [518, 205] width 388 height 115
drag, startPoint x: 513, startPoint y: 246, endPoint x: 527, endPoint y: 250, distance: 14.6
click at [527, 250] on tr "Servers 4" at bounding box center [518, 249] width 388 height 23
click at [71, 271] on div at bounding box center [68, 268] width 13 height 13
click at [1313, 54] on link "Reports" at bounding box center [1326, 50] width 63 height 21
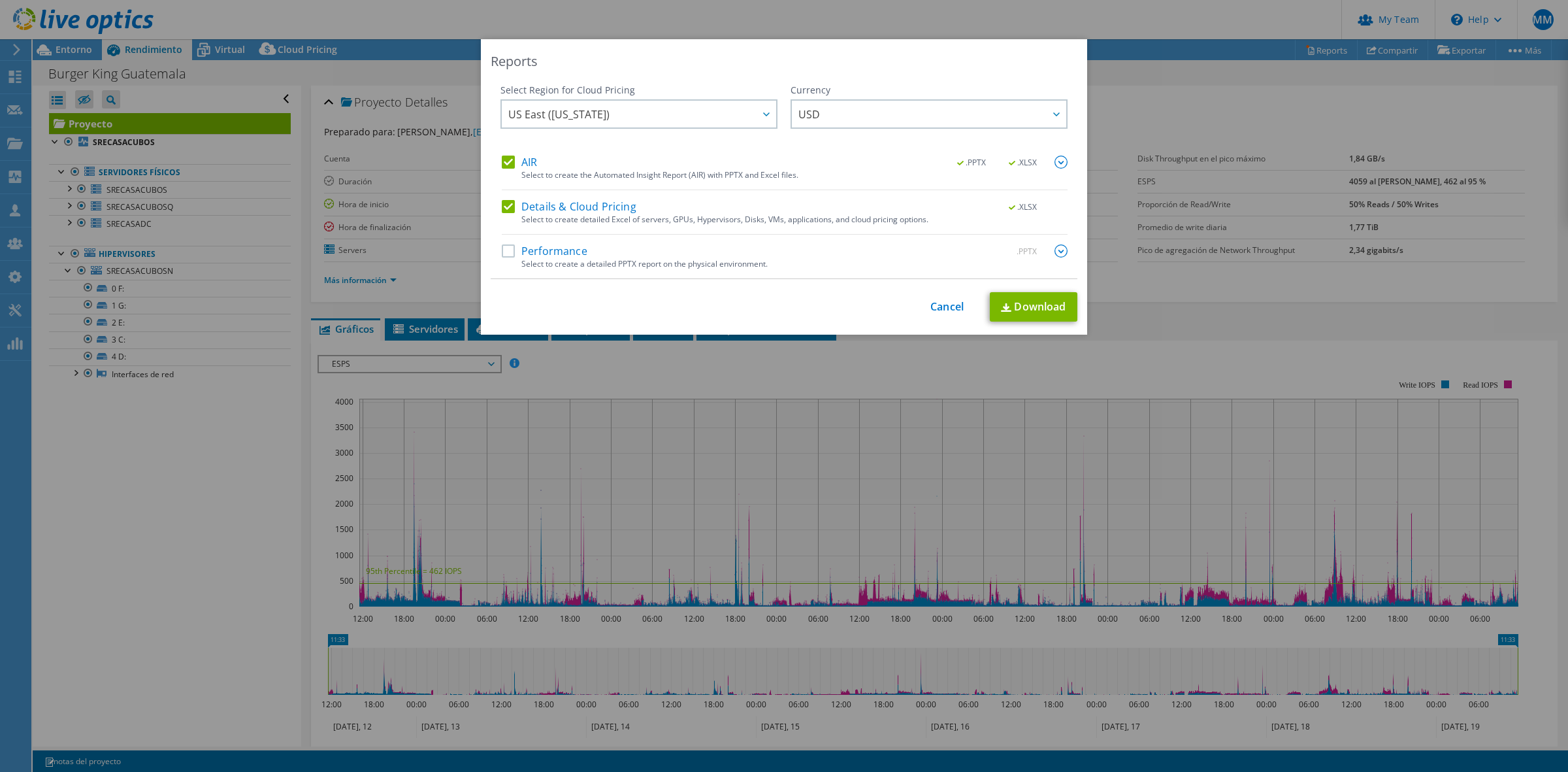
click at [504, 203] on label "Details & Cloud Pricing" at bounding box center [568, 206] width 134 height 13
click at [0, 0] on input "Details & Cloud Pricing" at bounding box center [0, 0] width 0 height 0
click at [501, 250] on label "Performance" at bounding box center [544, 250] width 85 height 13
click at [0, 0] on input "Performance" at bounding box center [0, 0] width 0 height 0
click at [1057, 254] on img at bounding box center [1061, 250] width 13 height 13
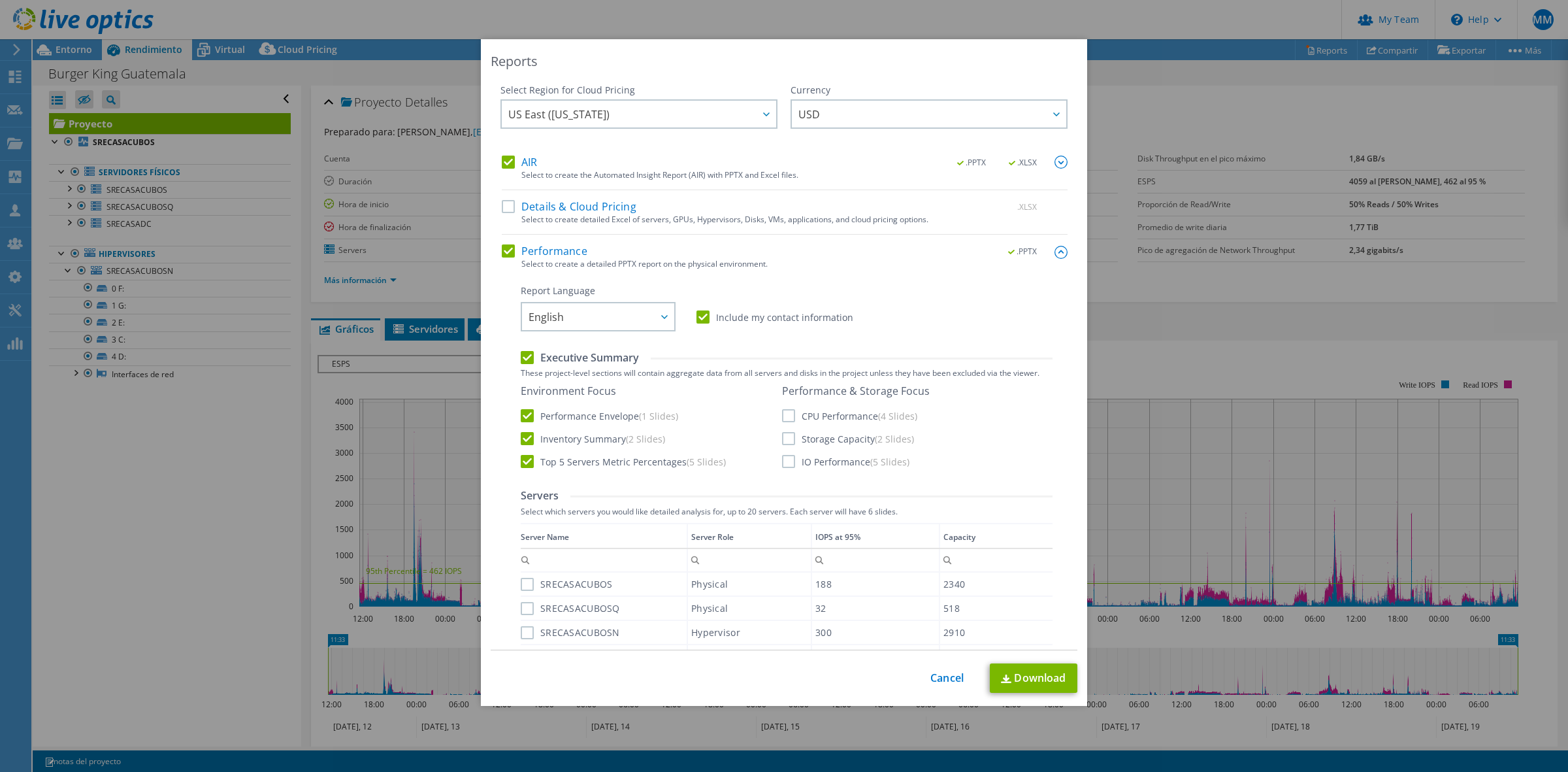
click at [787, 459] on label "IO Performance (5 Slides)" at bounding box center [845, 460] width 127 height 13
click at [0, 0] on input "IO Performance (5 Slides)" at bounding box center [0, 0] width 0 height 0
click at [787, 441] on label "Storage Capacity (2 Slides)" at bounding box center [847, 438] width 132 height 13
click at [0, 0] on input "Storage Capacity (2 Slides)" at bounding box center [0, 0] width 0 height 0
drag, startPoint x: 782, startPoint y: 410, endPoint x: 776, endPoint y: 419, distance: 10.8
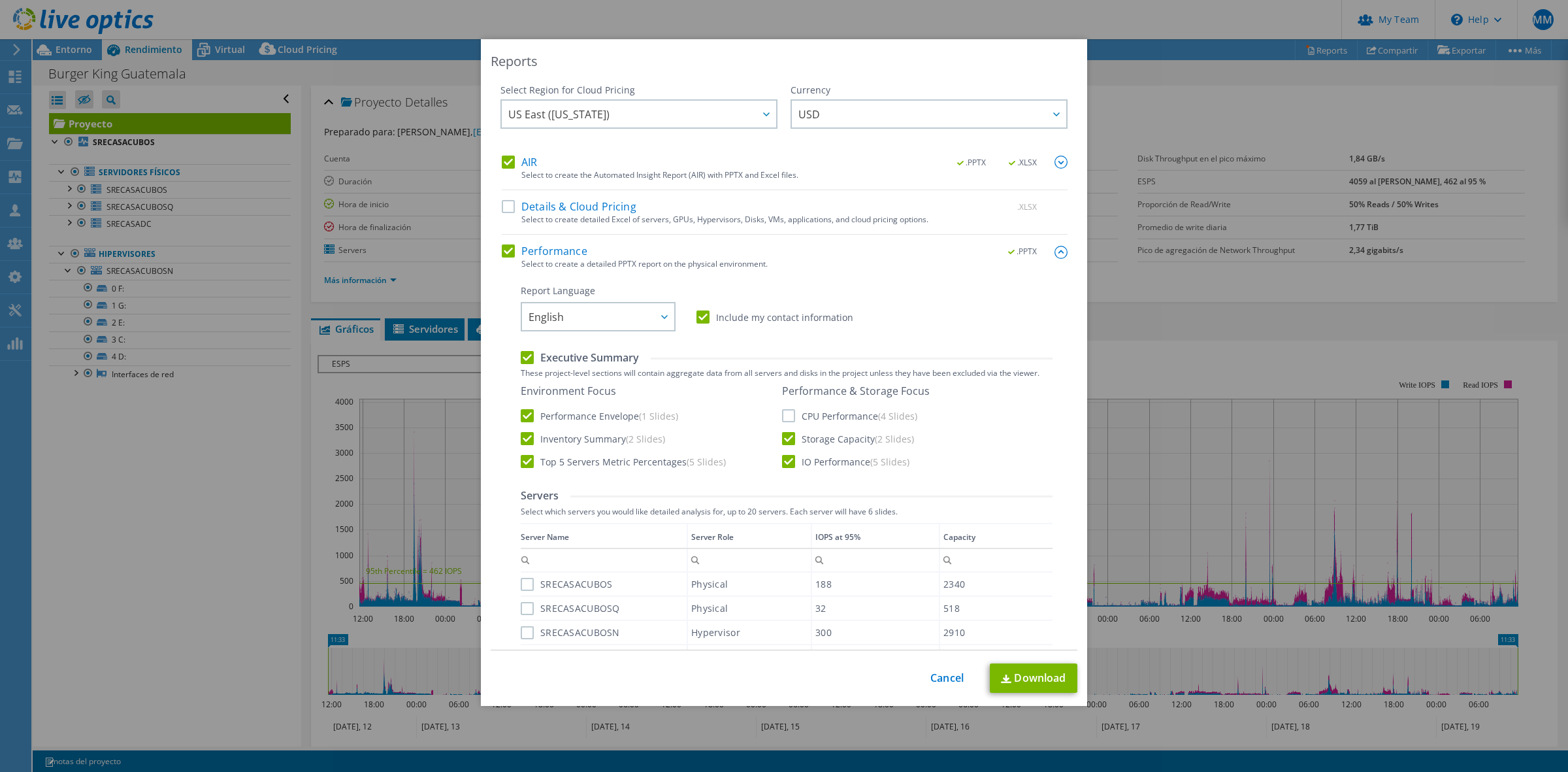
click at [782, 416] on label "CPU Performance (4 Slides)" at bounding box center [849, 415] width 135 height 13
click at [0, 0] on input "CPU Performance (4 Slides)" at bounding box center [0, 0] width 0 height 0
click at [1055, 248] on img at bounding box center [1061, 252] width 13 height 13
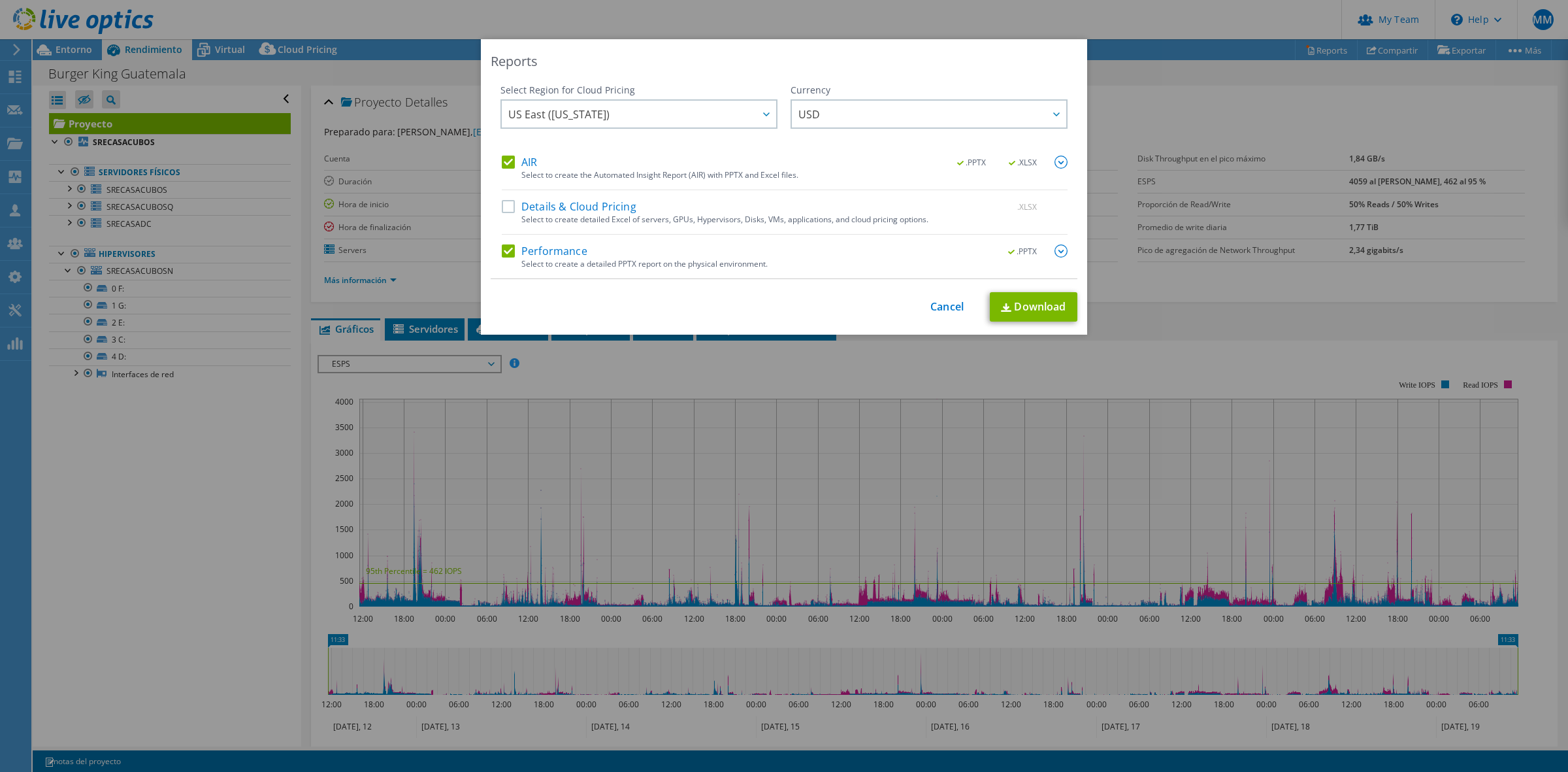
click at [1055, 249] on img at bounding box center [1061, 250] width 13 height 13
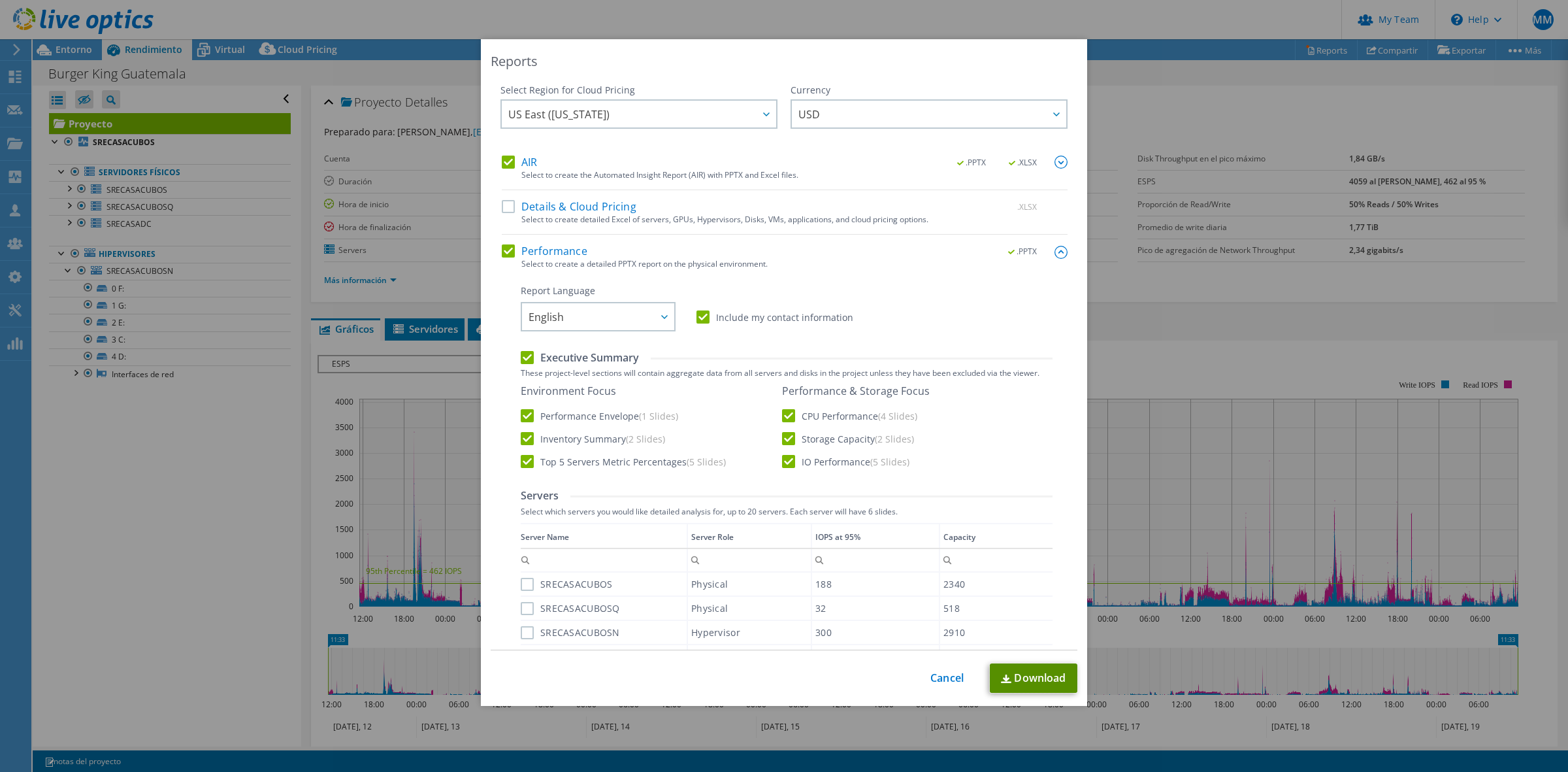
click at [1035, 676] on link "Download" at bounding box center [1033, 678] width 87 height 29
click at [562, 250] on label "Performance" at bounding box center [544, 250] width 85 height 13
click at [0, 0] on input "Performance" at bounding box center [0, 0] width 0 height 0
click at [942, 678] on link "Cancel" at bounding box center [947, 678] width 33 height 13
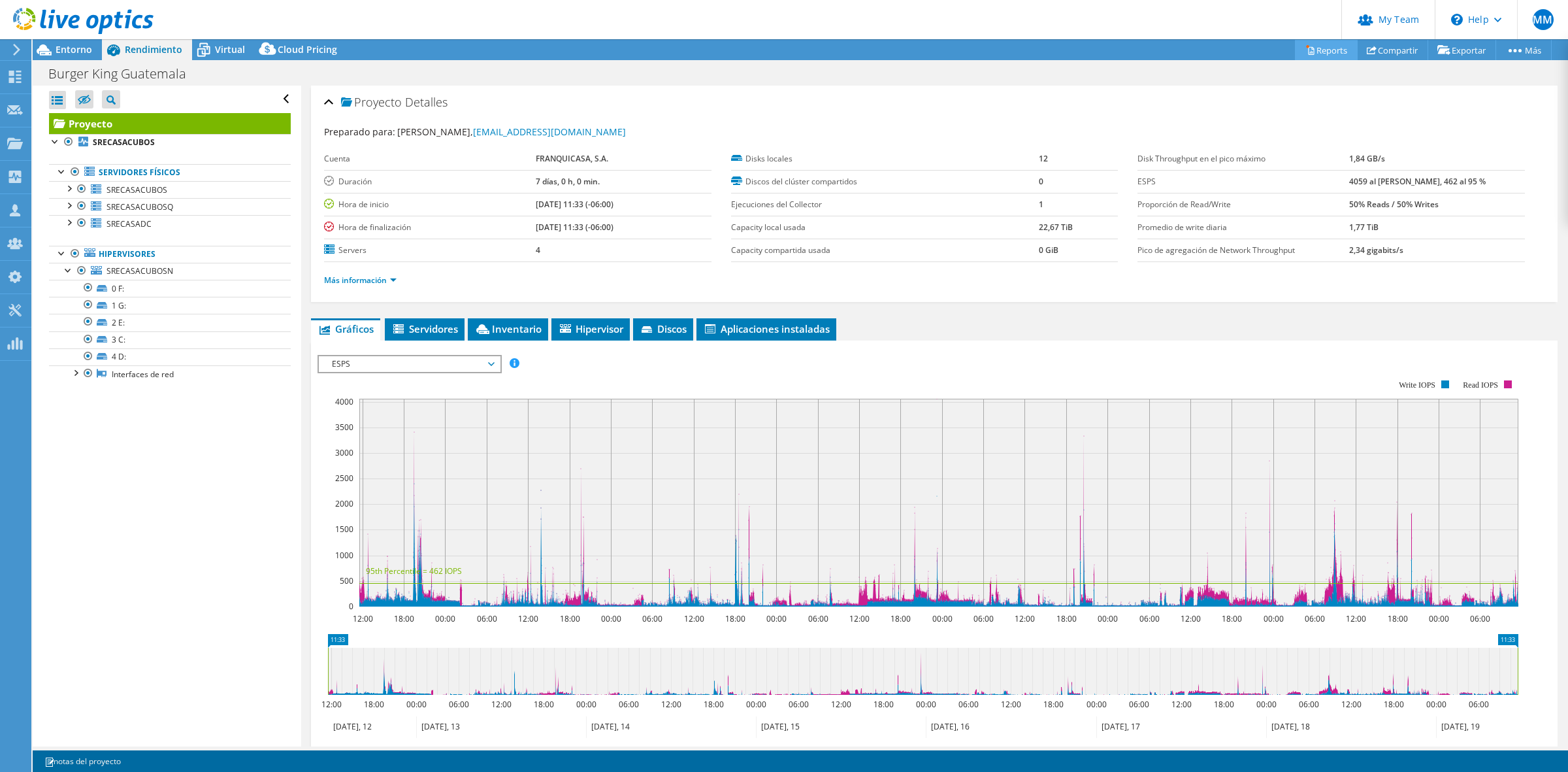
click at [1321, 43] on link "Reports" at bounding box center [1326, 50] width 63 height 21
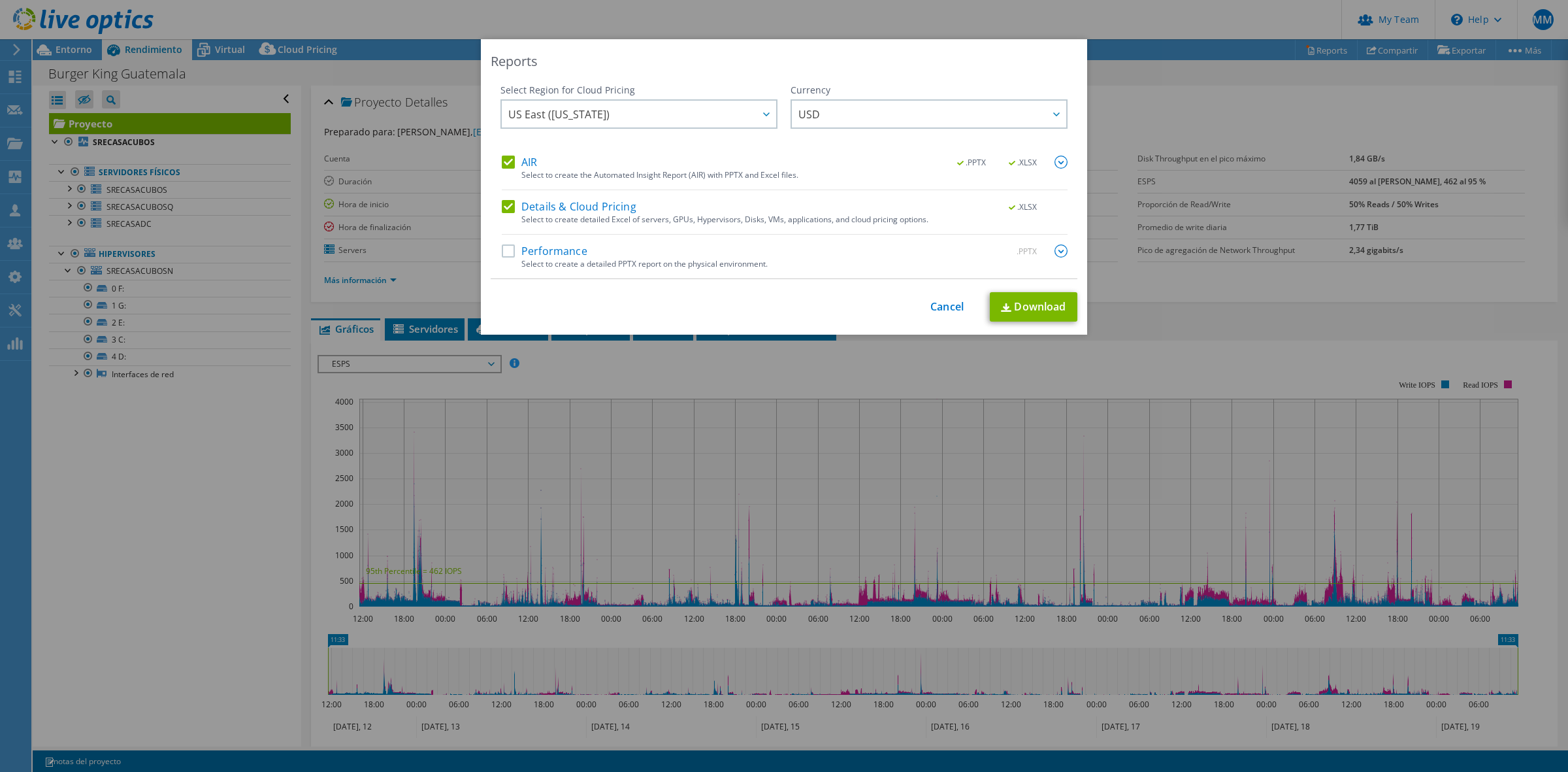
click at [525, 256] on label "Performance" at bounding box center [544, 250] width 85 height 13
click at [0, 0] on input "Performance" at bounding box center [0, 0] width 0 height 0
click at [503, 206] on label "Details & Cloud Pricing" at bounding box center [568, 206] width 134 height 13
click at [0, 0] on input "Details & Cloud Pricing" at bounding box center [0, 0] width 0 height 0
click at [1057, 254] on img at bounding box center [1061, 250] width 13 height 13
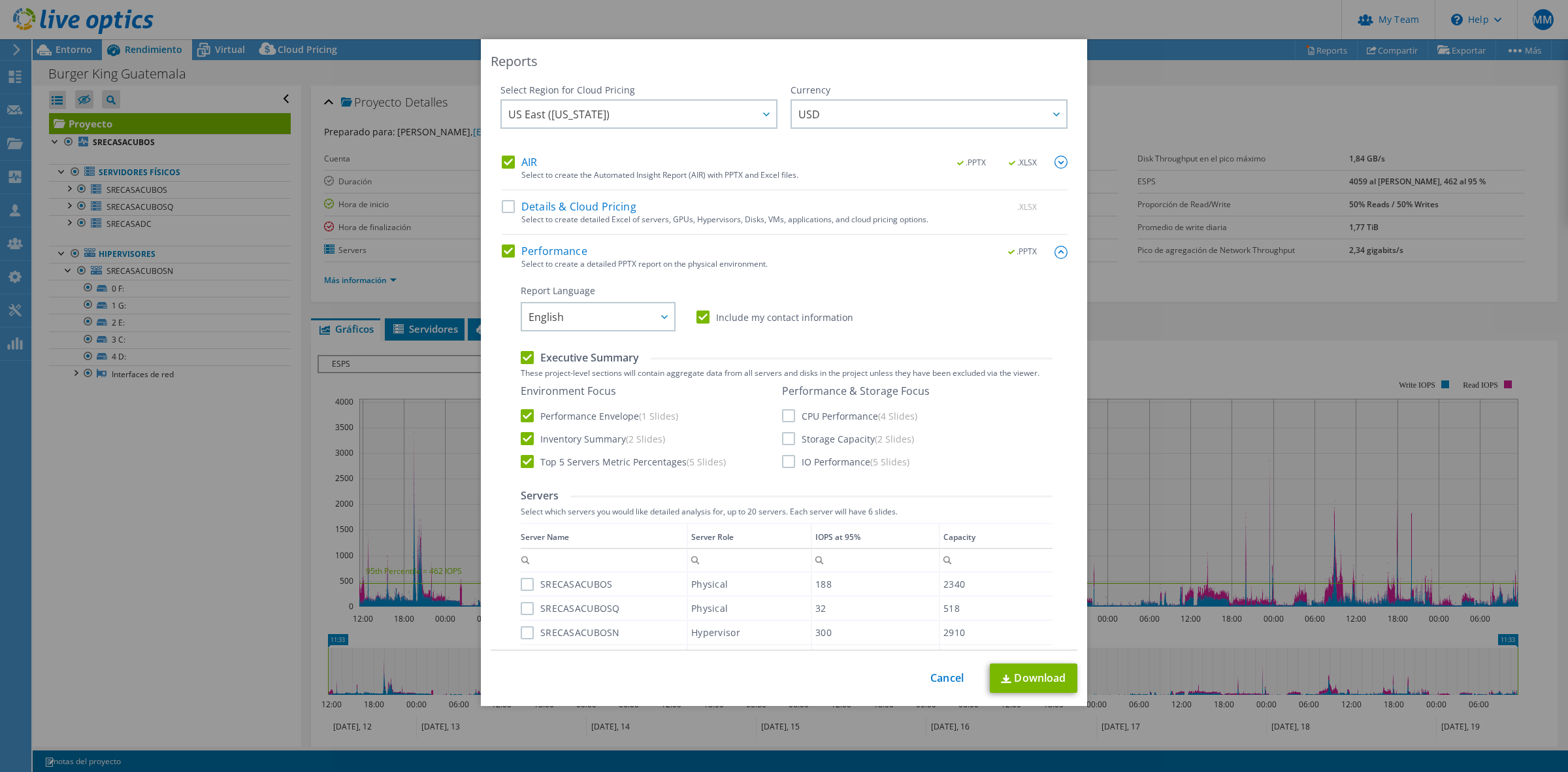
click at [791, 415] on label "CPU Performance (4 Slides)" at bounding box center [849, 415] width 135 height 13
click at [0, 0] on input "CPU Performance (4 Slides)" at bounding box center [0, 0] width 0 height 0
click at [783, 445] on label "Storage Capacity (2 Slides)" at bounding box center [847, 438] width 132 height 13
click at [0, 0] on input "Storage Capacity (2 Slides)" at bounding box center [0, 0] width 0 height 0
click at [783, 458] on label "IO Performance (5 Slides)" at bounding box center [845, 460] width 127 height 13
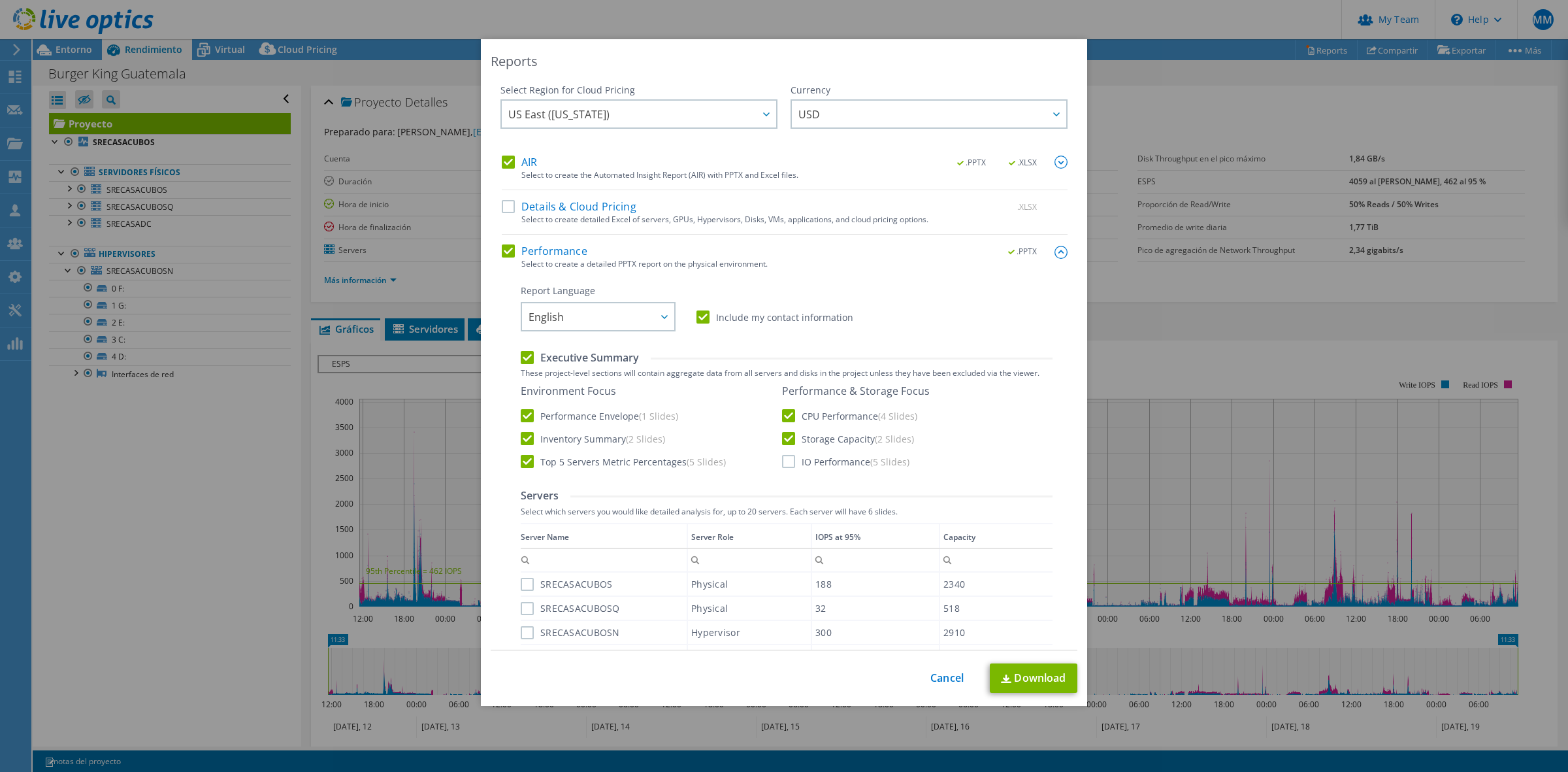
click at [0, 0] on input "IO Performance (5 Slides)" at bounding box center [0, 0] width 0 height 0
click at [1055, 252] on img at bounding box center [1061, 252] width 13 height 13
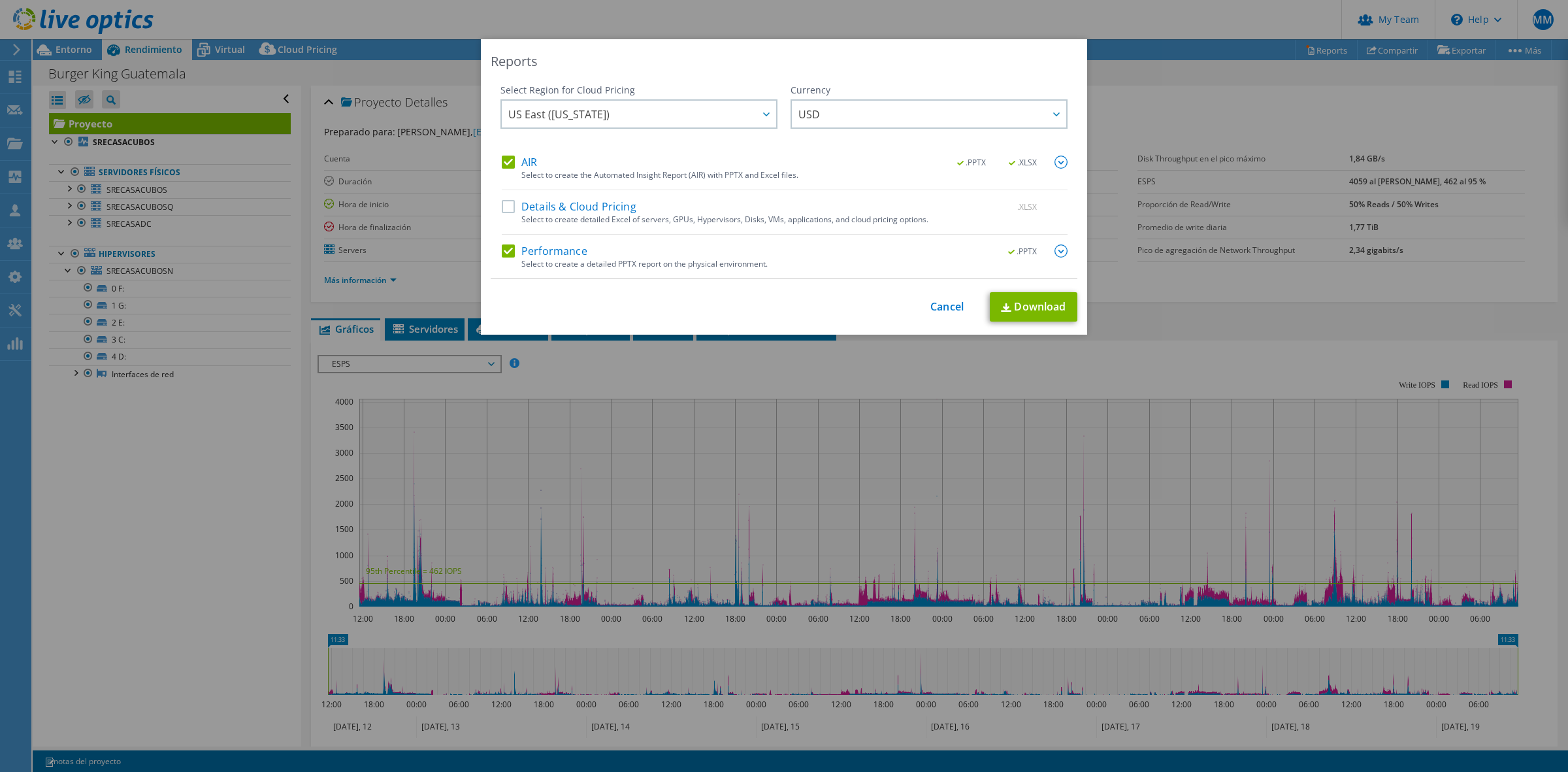
click at [1057, 248] on img at bounding box center [1061, 250] width 13 height 13
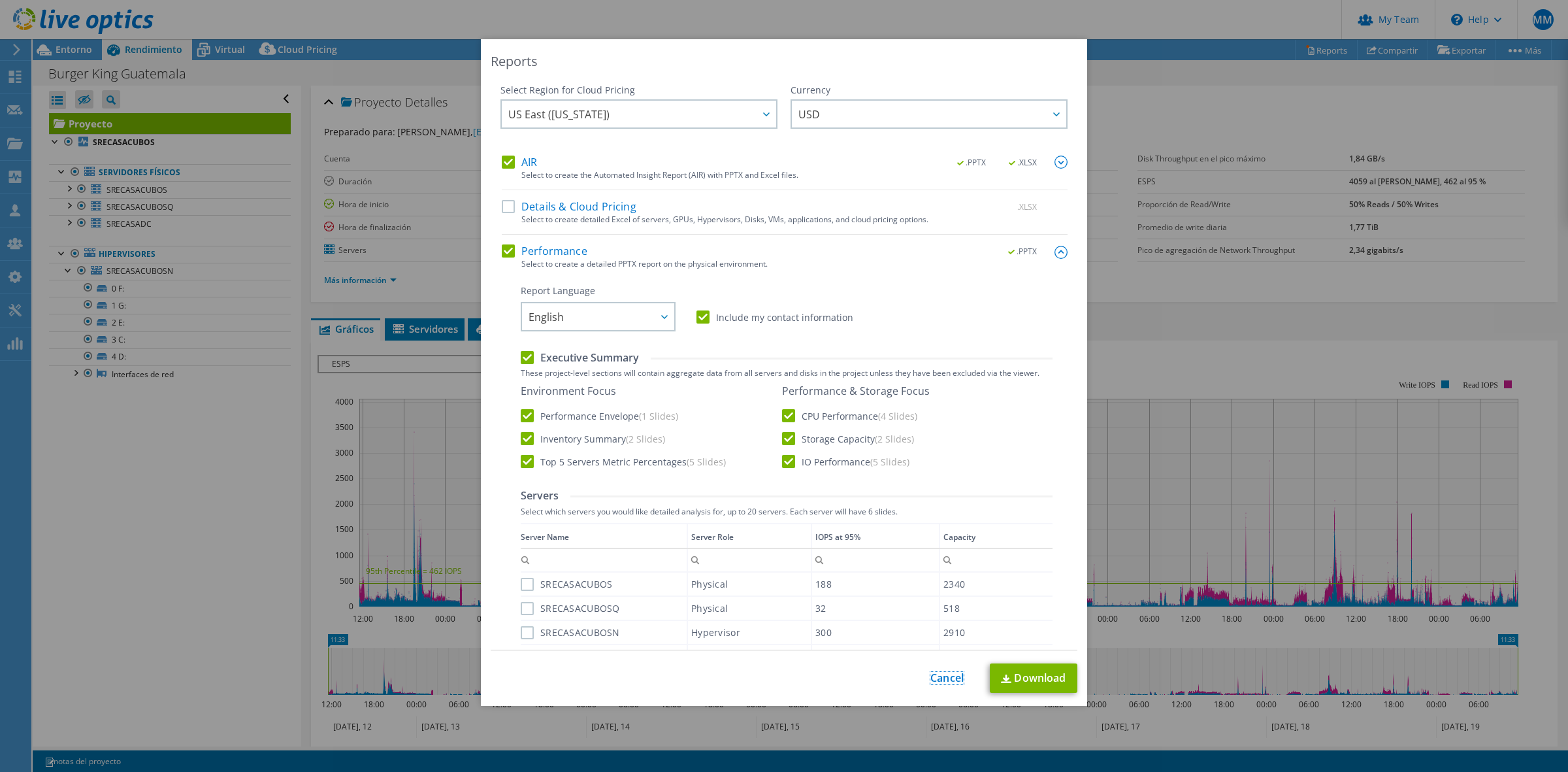
click at [939, 676] on link "Cancel" at bounding box center [947, 678] width 33 height 13
